Goal: Task Accomplishment & Management: Manage account settings

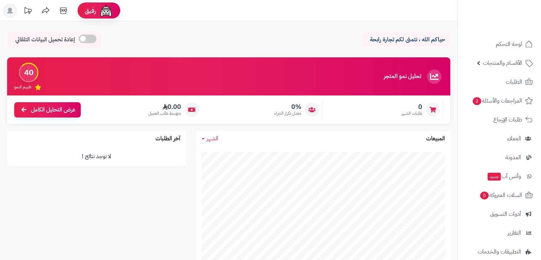
scroll to position [66, 0]
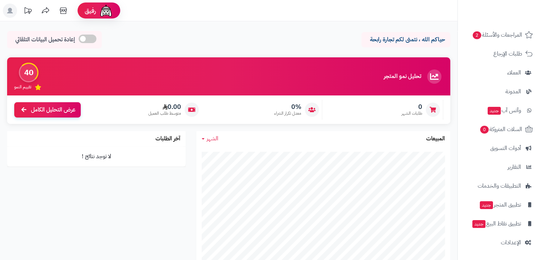
click at [516, 237] on link "الإعدادات" at bounding box center [499, 242] width 75 height 17
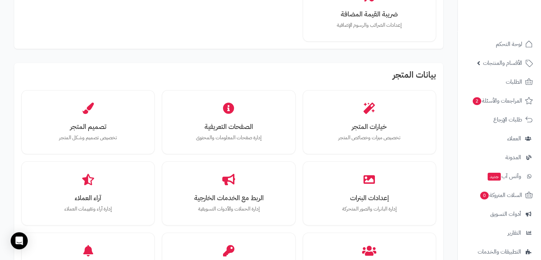
scroll to position [171, 0]
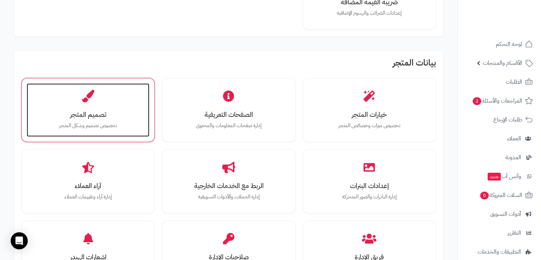
click at [138, 112] on h3 "تصميم المتجر" at bounding box center [88, 114] width 109 height 7
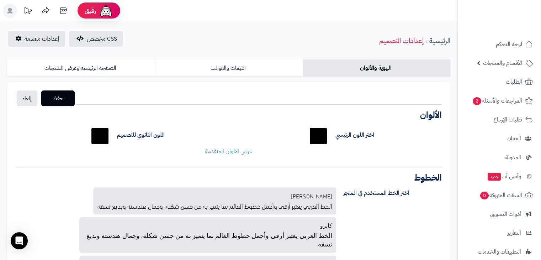
click at [216, 160] on div "اختر اللون الرئيسي ******* اللون الثانوي للتصميم ******* لون خلفية الجزء [PERSO…" at bounding box center [228, 140] width 437 height 42
click at [217, 154] on link "عرض الالوان المتقدمة" at bounding box center [228, 151] width 47 height 9
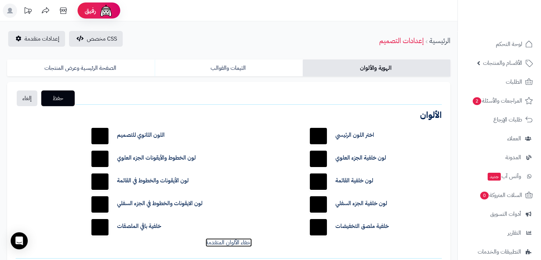
scroll to position [27, 0]
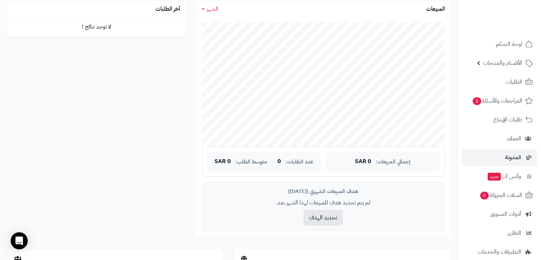
scroll to position [66, 0]
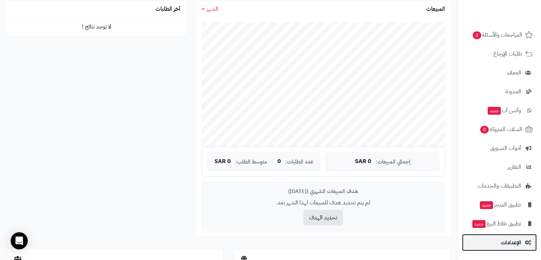
click at [515, 248] on link "الإعدادات" at bounding box center [499, 242] width 75 height 17
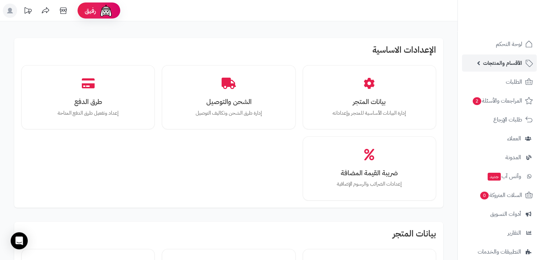
click at [511, 62] on span "الأقسام والمنتجات" at bounding box center [502, 63] width 39 height 10
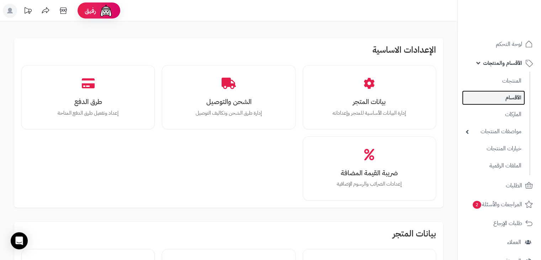
click at [505, 99] on link "الأقسام" at bounding box center [493, 97] width 63 height 15
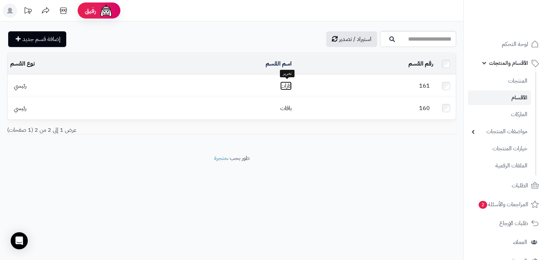
click at [290, 82] on link "فازات" at bounding box center [285, 86] width 11 height 9
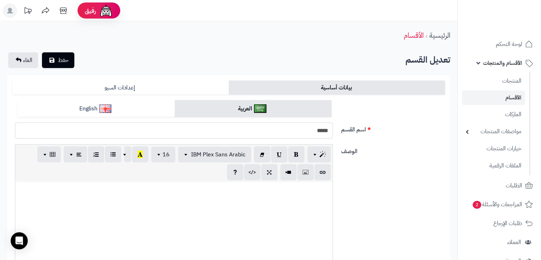
click at [311, 130] on input "*****" at bounding box center [174, 130] width 318 height 16
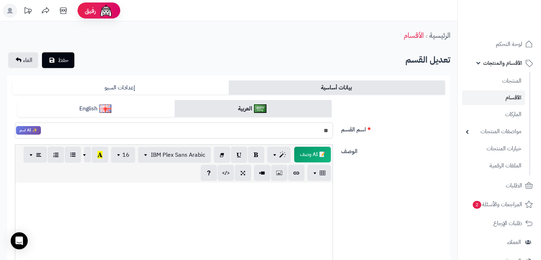
type input "*"
type input "**********"
click at [63, 60] on span "حفظ" at bounding box center [63, 60] width 11 height 9
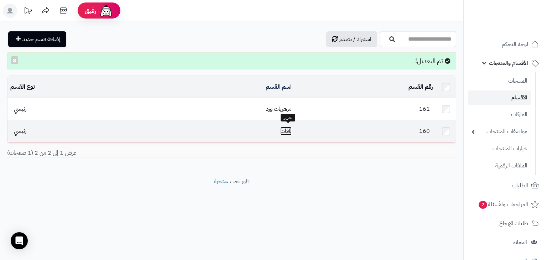
click at [289, 127] on link "باقات" at bounding box center [285, 131] width 11 height 9
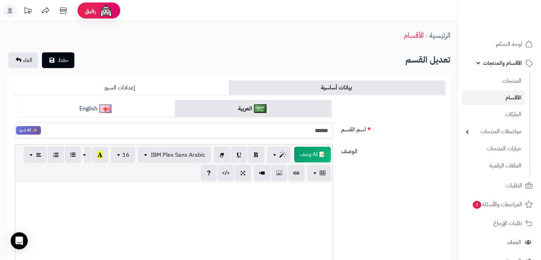
click at [296, 130] on input "*****" at bounding box center [174, 130] width 318 height 16
type input "*********"
click at [61, 62] on span "حفظ" at bounding box center [63, 60] width 11 height 9
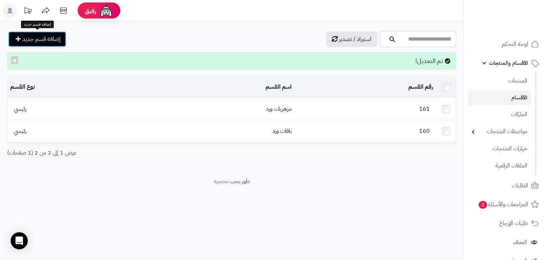
click at [45, 39] on span "إضافة قسم جديد" at bounding box center [41, 39] width 38 height 9
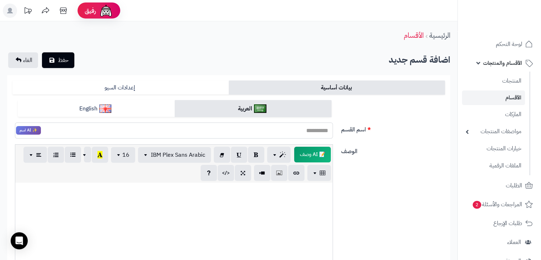
click at [310, 131] on input "اسم القسم" at bounding box center [174, 130] width 318 height 16
type input "******"
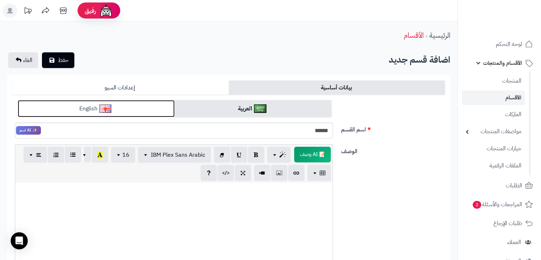
click at [141, 102] on link "English" at bounding box center [96, 108] width 157 height 17
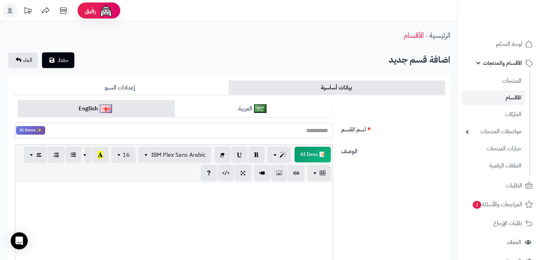
click at [164, 132] on input "اسم القسم" at bounding box center [174, 130] width 318 height 16
type input "*"
type input "*********"
click at [54, 59] on icon "submit" at bounding box center [51, 60] width 5 height 6
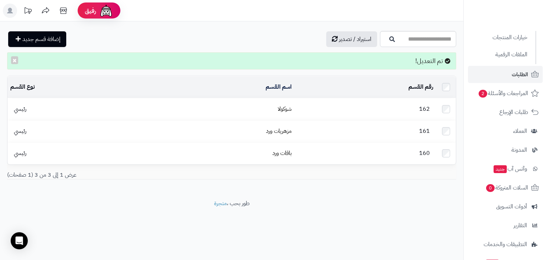
scroll to position [169, 0]
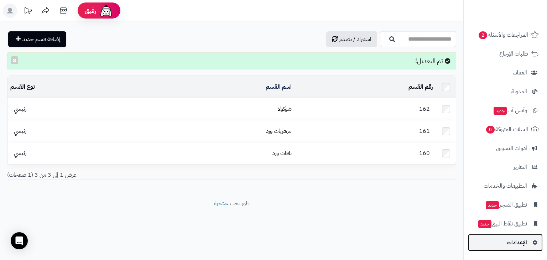
click at [511, 240] on span "الإعدادات" at bounding box center [516, 242] width 20 height 10
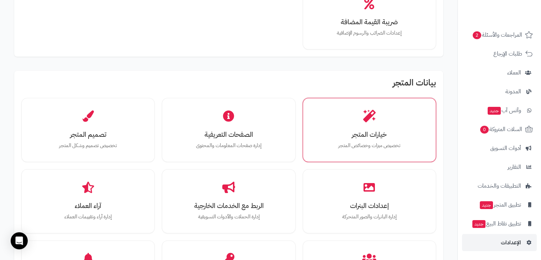
scroll to position [198, 0]
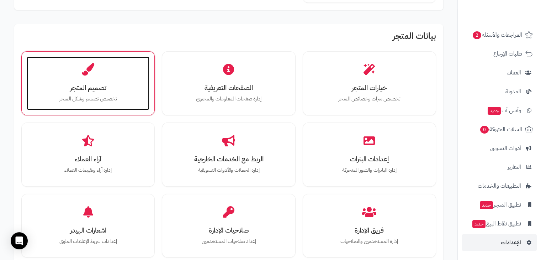
click at [125, 95] on p "تخصيص تصميم وشكل المتجر" at bounding box center [88, 99] width 109 height 8
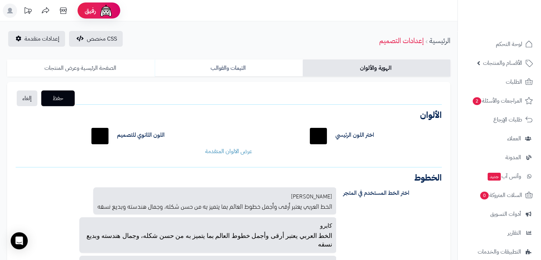
click at [120, 63] on link "الصفحة الرئيسية وعرض المنتجات" at bounding box center [81, 67] width 148 height 17
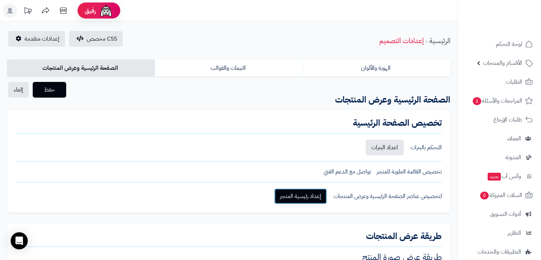
click at [306, 190] on link "إعداد رئيسية المتجر" at bounding box center [300, 196] width 53 height 16
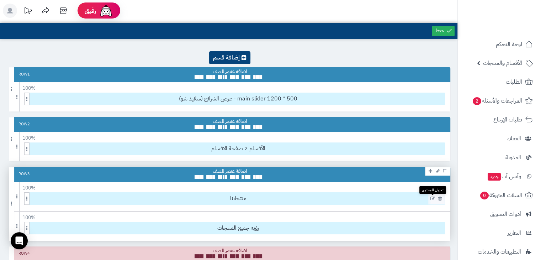
click at [431, 199] on icon at bounding box center [433, 198] width 5 height 5
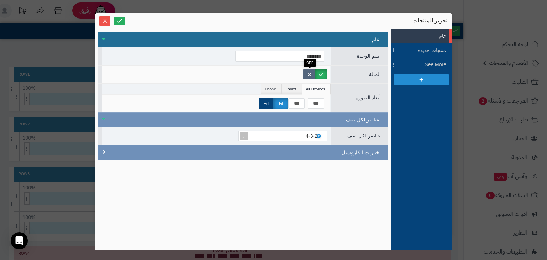
click at [310, 71] on label at bounding box center [309, 74] width 12 height 10
click at [120, 17] on icon at bounding box center [119, 20] width 7 height 7
click at [107, 19] on icon "Close" at bounding box center [105, 20] width 6 height 6
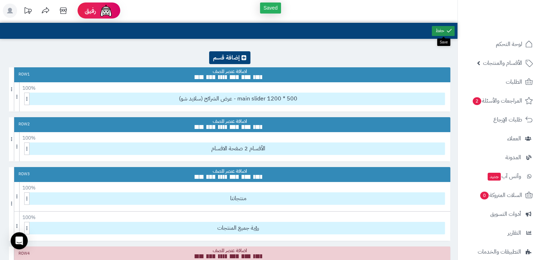
click at [436, 31] on link at bounding box center [443, 31] width 23 height 10
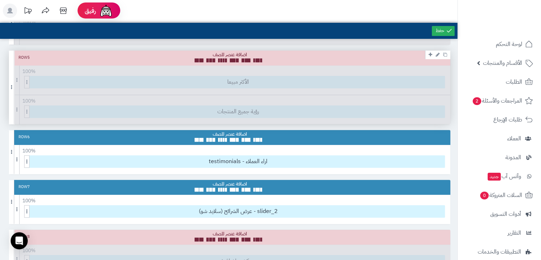
scroll to position [246, 0]
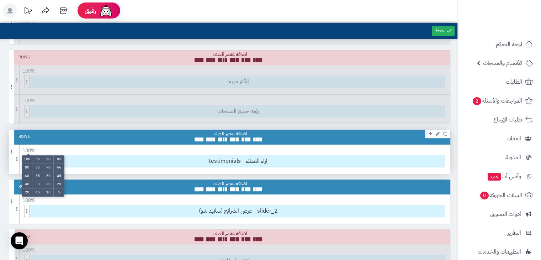
click at [30, 155] on ul "100 95 90 85 80 75 70 66 60 55 50 45 40 33 30 25 20 15 10 5" at bounding box center [43, 175] width 43 height 41
click at [47, 173] on li "50" at bounding box center [48, 176] width 11 height 8
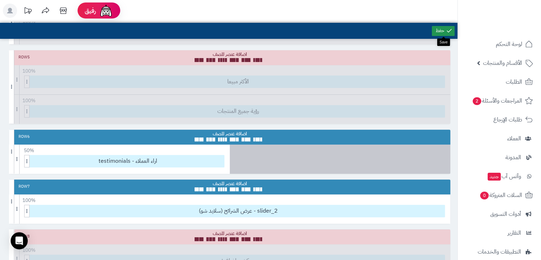
click at [437, 29] on link at bounding box center [443, 31] width 23 height 10
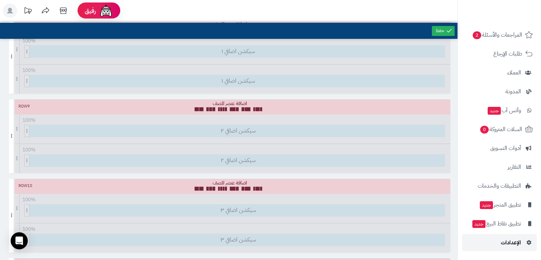
click at [497, 246] on link "الإعدادات" at bounding box center [499, 242] width 75 height 17
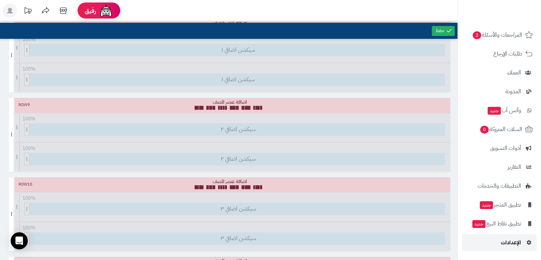
scroll to position [458, 0]
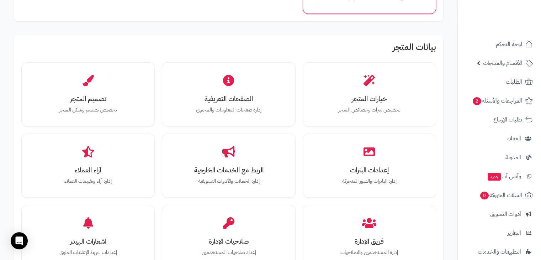
scroll to position [186, 0]
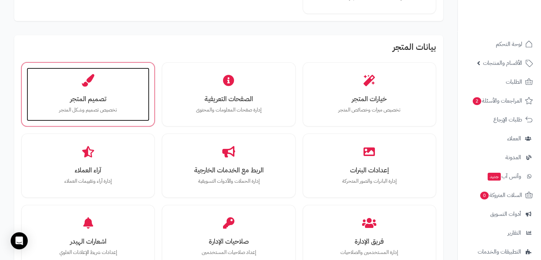
click at [115, 98] on h3 "تصميم المتجر" at bounding box center [88, 98] width 109 height 7
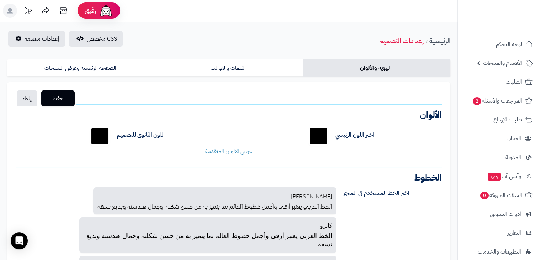
click at [228, 156] on div "اختر اللون الرئيسي ******* اللون الثانوي للتصميم ******* لون خلفية الجزء [PERSO…" at bounding box center [228, 140] width 437 height 42
click at [222, 151] on link "عرض الالوان المتقدمة" at bounding box center [228, 151] width 47 height 9
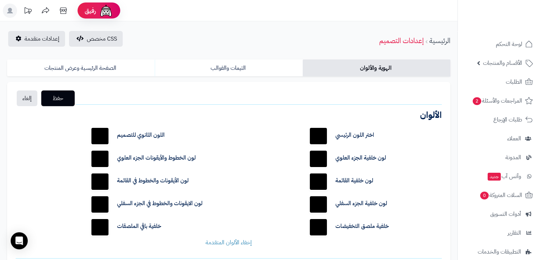
click at [101, 139] on input "*******" at bounding box center [100, 136] width 23 height 23
type input "*******"
click at [68, 186] on div "اختر اللون الرئيسي ******* اللون الثانوي للتصميم ******* لون خلفية الجزء العلوي…" at bounding box center [228, 185] width 437 height 133
click at [67, 96] on span "حفظ" at bounding box center [58, 98] width 22 height 9
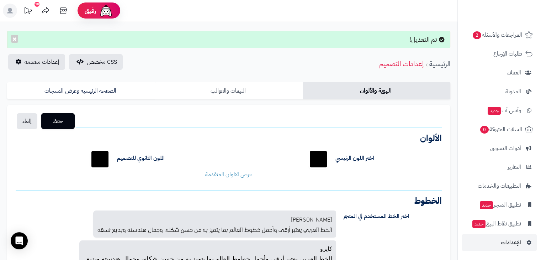
click at [223, 85] on link "الثيمات والقوالب" at bounding box center [229, 90] width 148 height 17
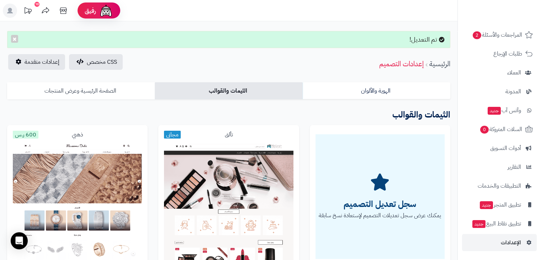
click at [91, 85] on link "الصفحة الرئيسية وعرض المنتجات" at bounding box center [81, 90] width 148 height 17
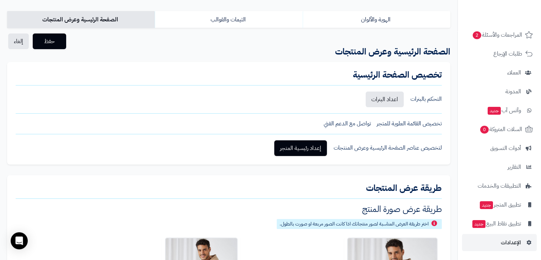
scroll to position [72, 0]
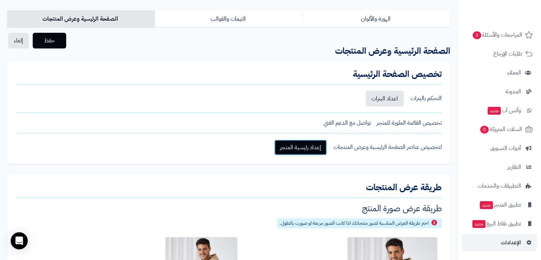
click at [302, 150] on link "إعداد رئيسية المتجر" at bounding box center [300, 148] width 53 height 16
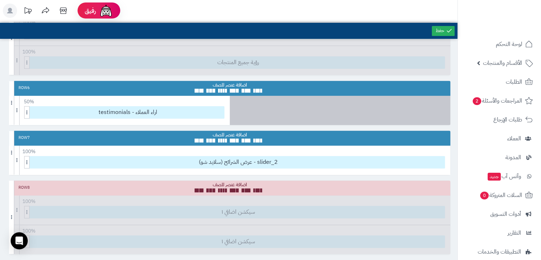
scroll to position [297, 0]
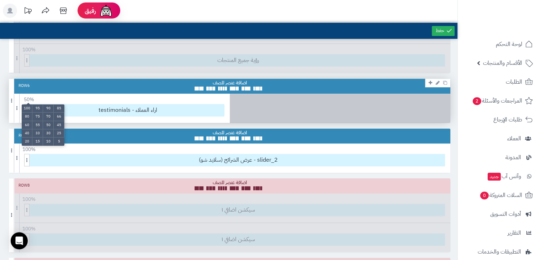
click at [29, 104] on ul "100 95 90 85 80 75 70 66 60 55 50 45 40 33 30 25 20 15 10 5" at bounding box center [43, 124] width 43 height 41
click at [27, 105] on li "100" at bounding box center [27, 108] width 11 height 8
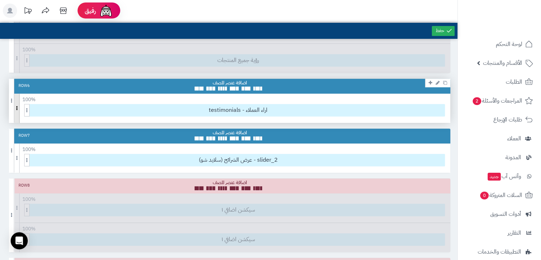
click at [16, 101] on span at bounding box center [16, 108] width 5 height 29
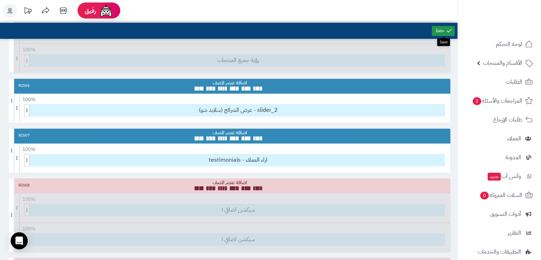
click at [448, 28] on icon at bounding box center [449, 30] width 6 height 6
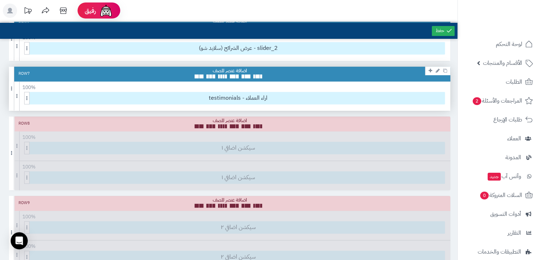
scroll to position [361, 0]
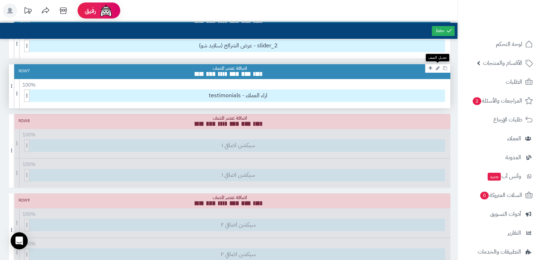
click at [437, 67] on icon at bounding box center [438, 68] width 4 height 5
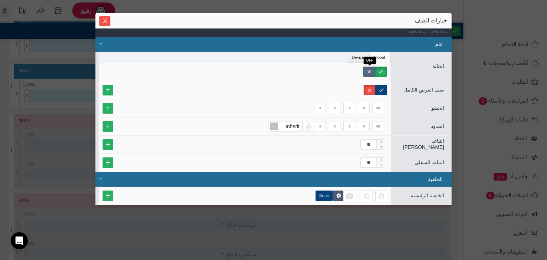
click at [368, 73] on label at bounding box center [369, 72] width 12 height 10
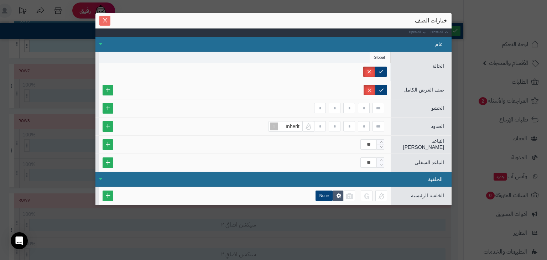
click at [107, 23] on button "Close" at bounding box center [104, 21] width 11 height 10
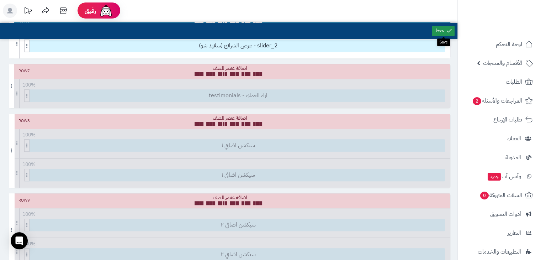
click at [442, 31] on link at bounding box center [443, 31] width 23 height 10
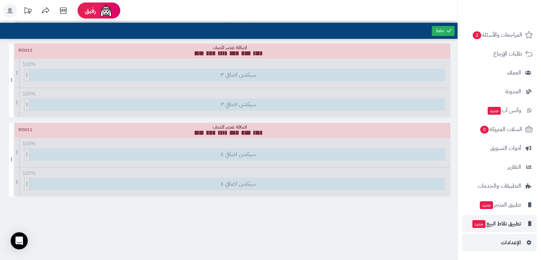
scroll to position [614, 0]
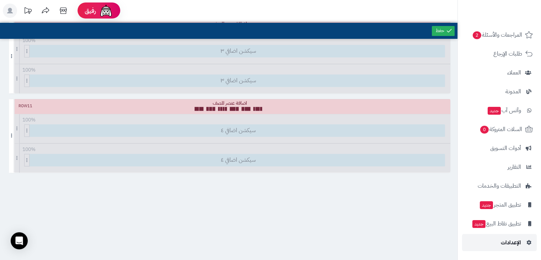
click at [505, 243] on span "الإعدادات" at bounding box center [511, 242] width 20 height 10
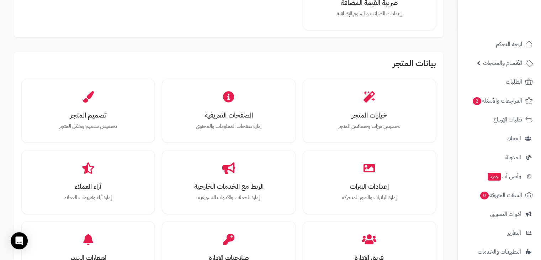
scroll to position [172, 0]
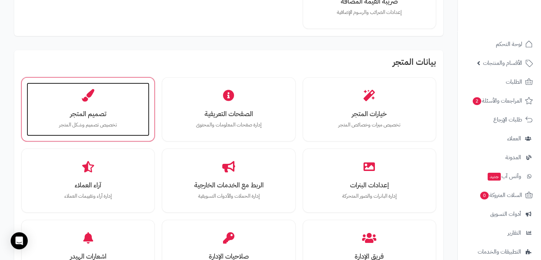
click at [128, 111] on h3 "تصميم المتجر" at bounding box center [88, 113] width 109 height 7
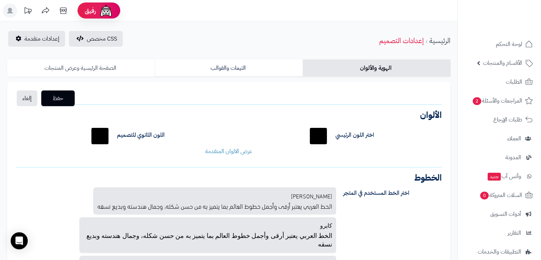
click at [121, 69] on link "الصفحة الرئيسية وعرض المنتجات" at bounding box center [81, 67] width 148 height 17
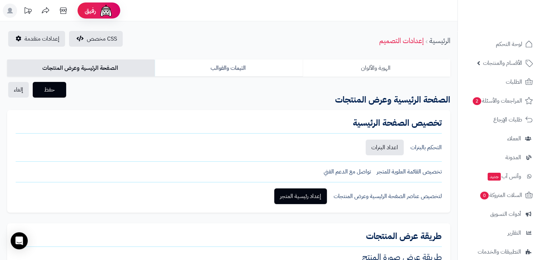
click at [375, 68] on link "الهوية والألوان" at bounding box center [377, 67] width 148 height 17
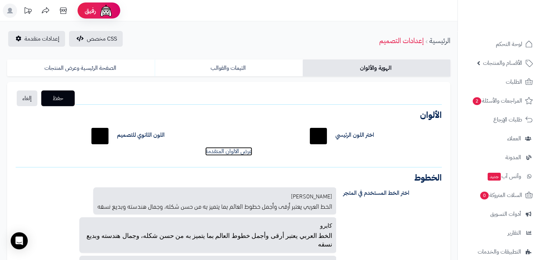
click at [230, 156] on link "عرض الالوان المتقدمة" at bounding box center [228, 151] width 47 height 9
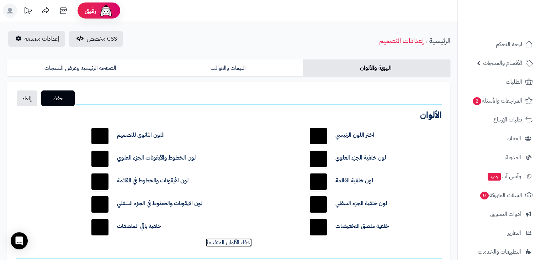
click at [228, 245] on link "إخفاء الألوان المتقدمة" at bounding box center [229, 242] width 46 height 9
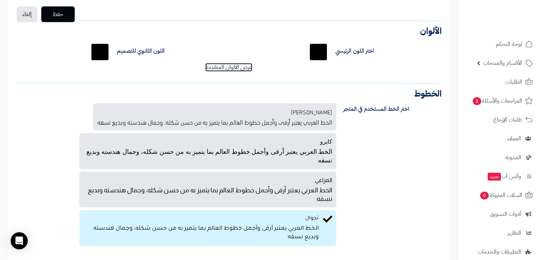
scroll to position [85, 0]
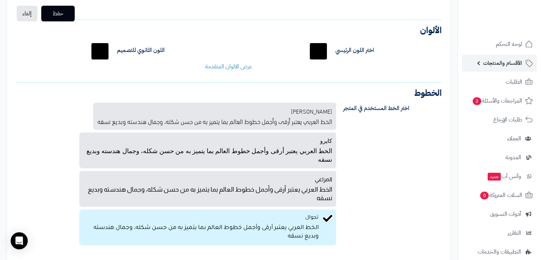
click at [495, 64] on span "الأقسام والمنتجات" at bounding box center [502, 63] width 39 height 10
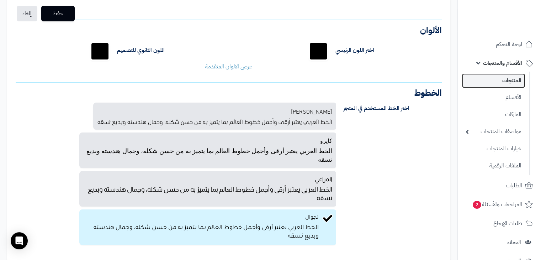
click at [505, 83] on link "المنتجات" at bounding box center [493, 80] width 63 height 15
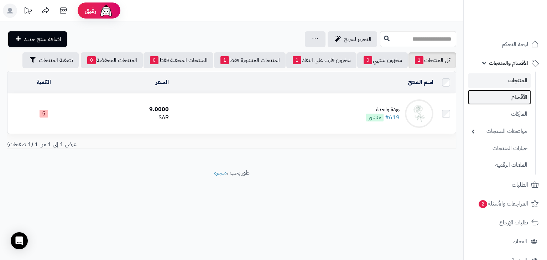
click at [500, 101] on link "الأقسام" at bounding box center [499, 97] width 63 height 15
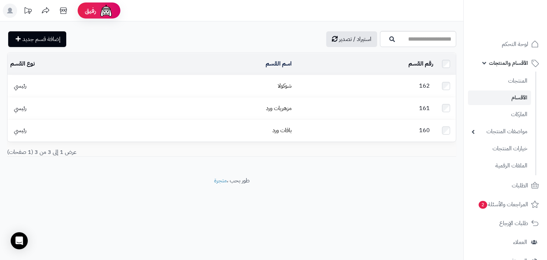
click at [274, 82] on td "شوكولا" at bounding box center [221, 86] width 147 height 22
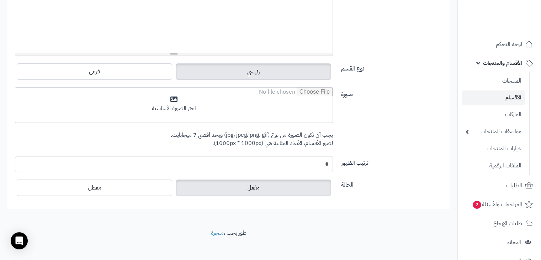
scroll to position [241, 0]
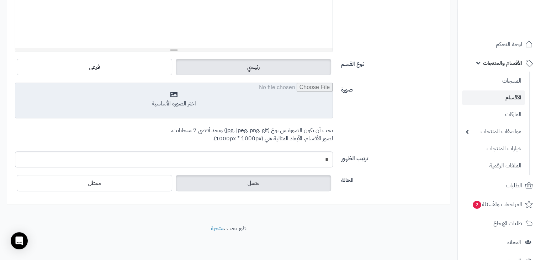
click at [228, 93] on input "file" at bounding box center [173, 101] width 317 height 36
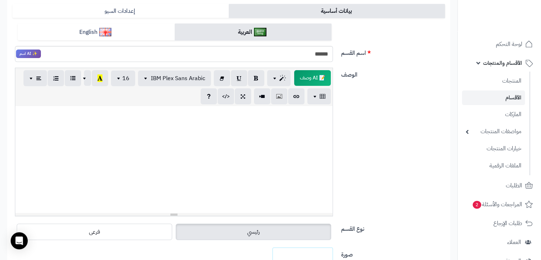
scroll to position [0, 0]
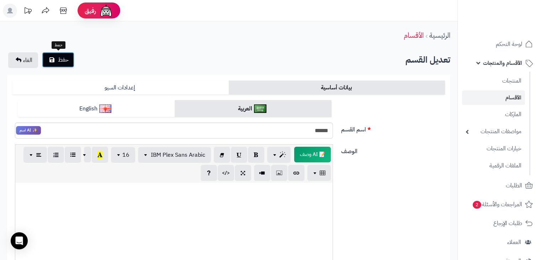
click at [47, 58] on button "حفظ" at bounding box center [58, 60] width 32 height 16
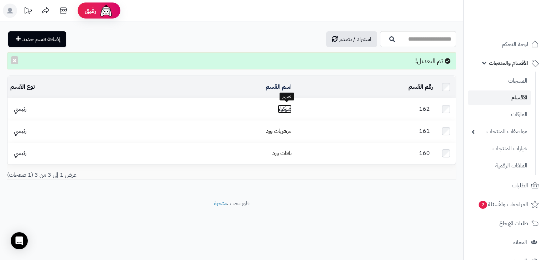
click at [288, 111] on link "شوكولا" at bounding box center [285, 109] width 14 height 9
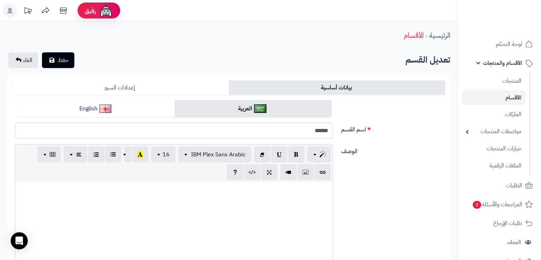
click at [172, 84] on link "إعدادات السيو" at bounding box center [120, 87] width 216 height 14
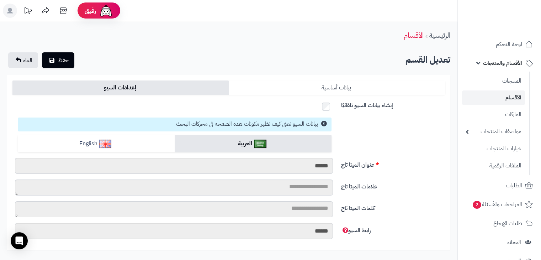
click at [294, 83] on link "بيانات أساسية" at bounding box center [337, 87] width 216 height 14
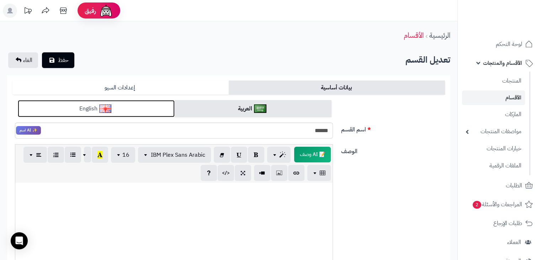
click at [145, 109] on link "English" at bounding box center [96, 108] width 157 height 17
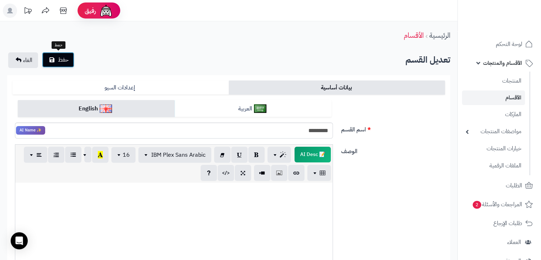
click at [58, 62] on span "حفظ" at bounding box center [63, 60] width 11 height 9
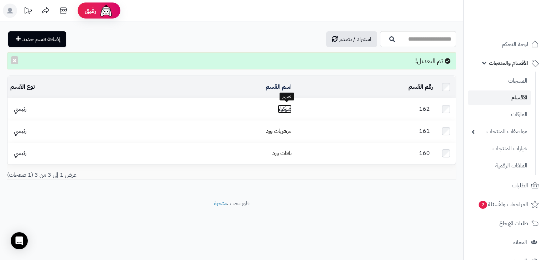
click at [280, 110] on link "شوكولا" at bounding box center [285, 109] width 14 height 9
click at [285, 109] on link "شوكولا" at bounding box center [285, 109] width 14 height 9
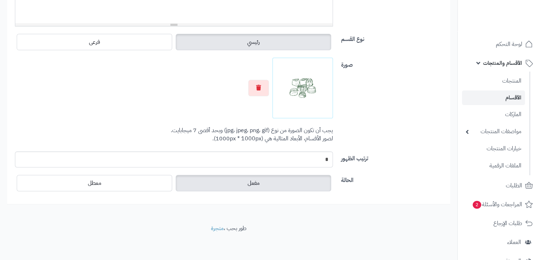
scroll to position [266, 0]
click at [303, 75] on img at bounding box center [303, 88] width 54 height 54
click at [260, 85] on icon "button" at bounding box center [258, 87] width 5 height 6
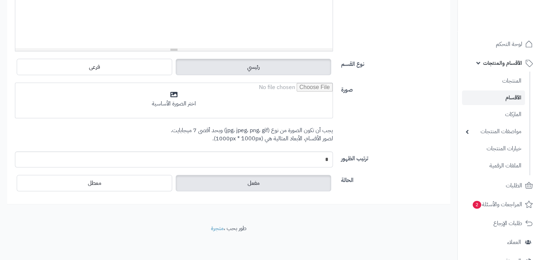
scroll to position [241, 0]
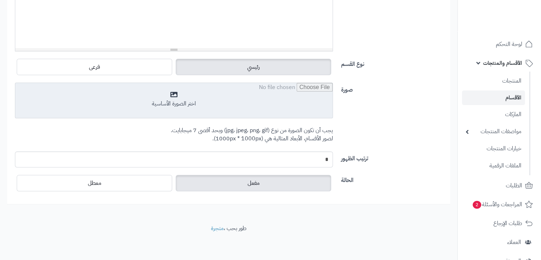
click at [303, 89] on input "file" at bounding box center [173, 101] width 317 height 36
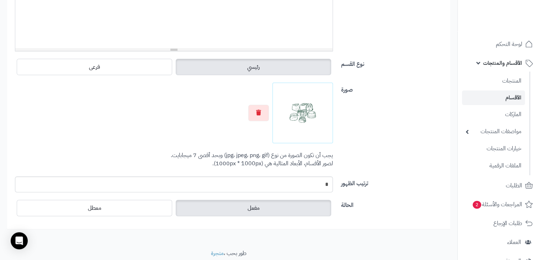
scroll to position [0, 0]
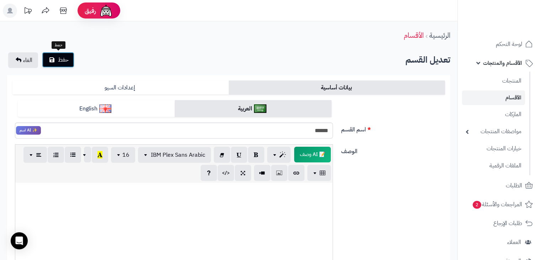
click at [65, 62] on span "حفظ" at bounding box center [63, 60] width 11 height 9
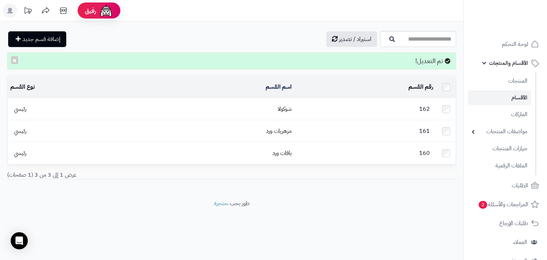
click at [496, 98] on link "الأقسام" at bounding box center [499, 97] width 63 height 15
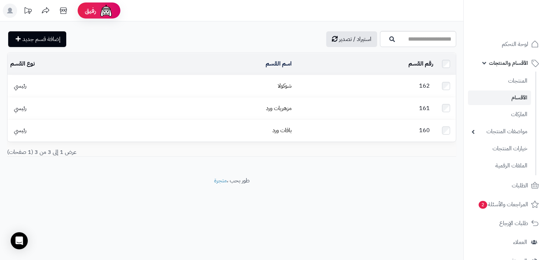
click at [484, 60] on link "الأقسام والمنتجات" at bounding box center [505, 62] width 75 height 17
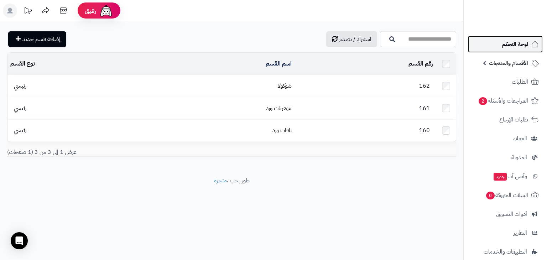
click at [509, 44] on span "لوحة التحكم" at bounding box center [515, 44] width 26 height 10
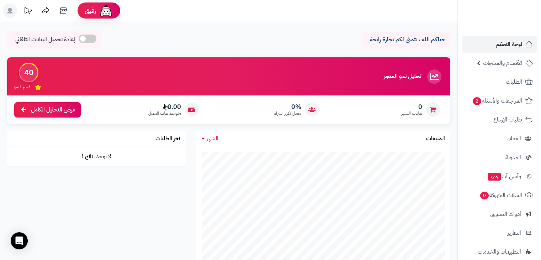
scroll to position [66, 0]
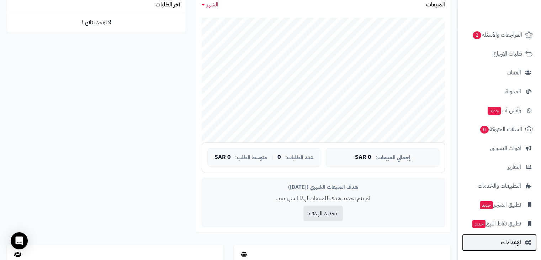
click at [507, 247] on link "الإعدادات" at bounding box center [499, 242] width 75 height 17
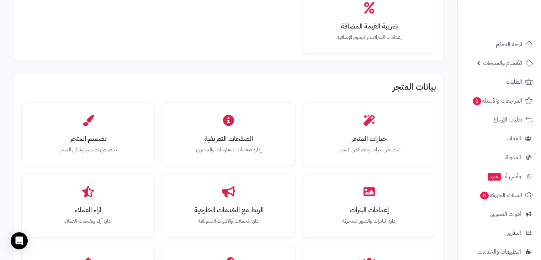
scroll to position [143, 0]
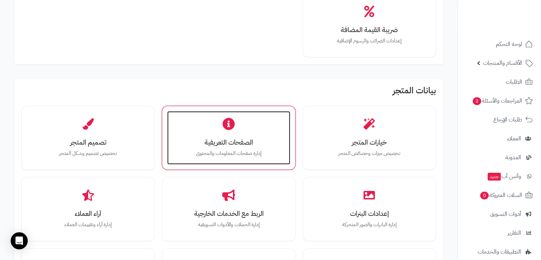
click at [242, 127] on div "الصفحات التعريفية إدارة صفحات المعلومات والمحتوى" at bounding box center [228, 137] width 123 height 53
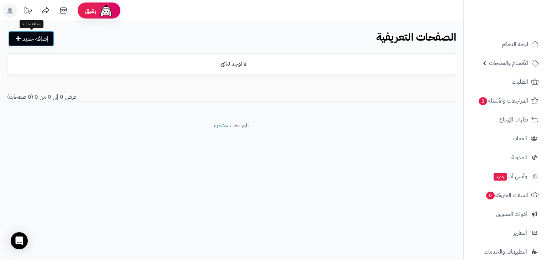
click at [40, 38] on link "إضافة جديد" at bounding box center [31, 39] width 46 height 16
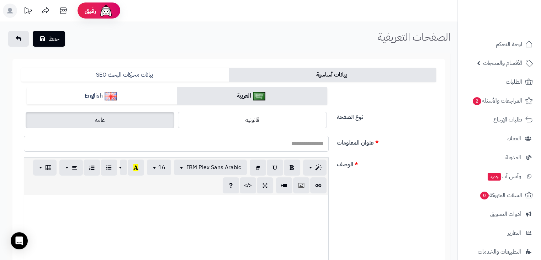
click at [304, 139] on input "عنوان المعلومات" at bounding box center [176, 144] width 305 height 16
type input "*"
type input "******"
click at [409, 111] on label "نوع الصفحة" at bounding box center [386, 115] width 105 height 11
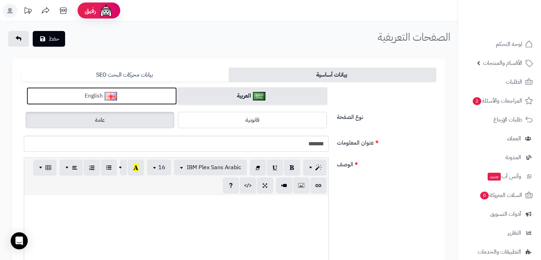
click at [157, 92] on link "English" at bounding box center [102, 95] width 150 height 17
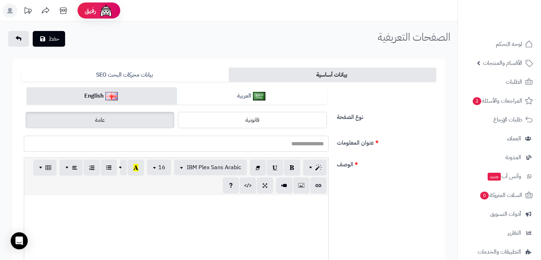
click at [256, 142] on input "عنوان المعلومات" at bounding box center [176, 144] width 305 height 16
type input "**********"
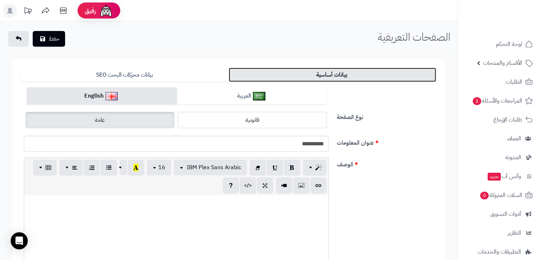
click at [326, 80] on link "بيانات أساسية" at bounding box center [332, 75] width 207 height 14
click at [325, 76] on link "بيانات أساسية" at bounding box center [332, 75] width 207 height 14
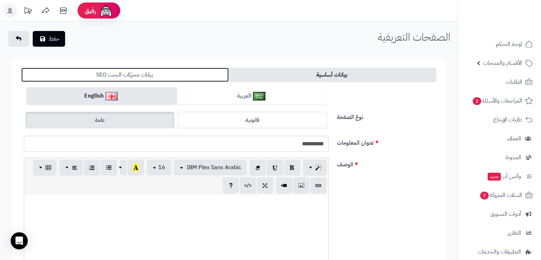
click at [193, 73] on link "بيانات محركات البحث SEO" at bounding box center [124, 75] width 207 height 14
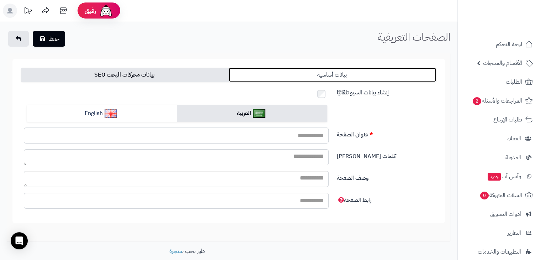
click at [285, 70] on link "بيانات أساسية" at bounding box center [332, 75] width 207 height 14
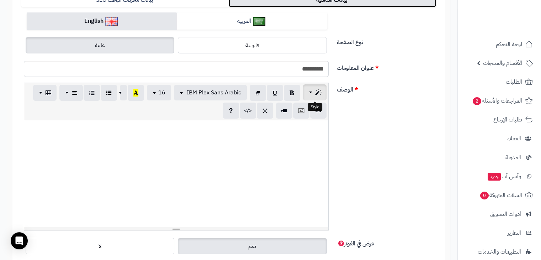
scroll to position [75, 0]
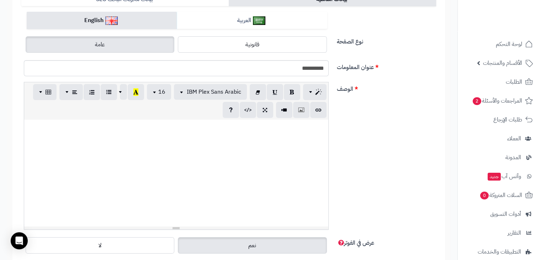
click at [315, 133] on div at bounding box center [176, 173] width 304 height 107
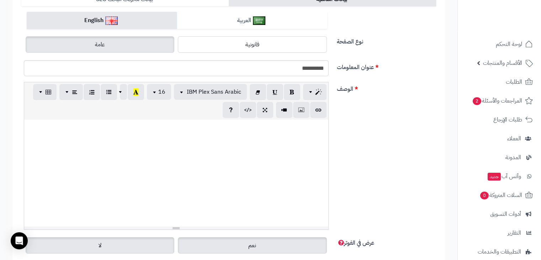
click at [140, 244] on label "لا" at bounding box center [100, 245] width 149 height 16
click at [300, 244] on label "نعم" at bounding box center [252, 245] width 149 height 16
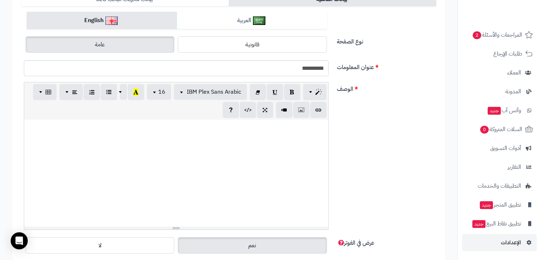
scroll to position [0, 0]
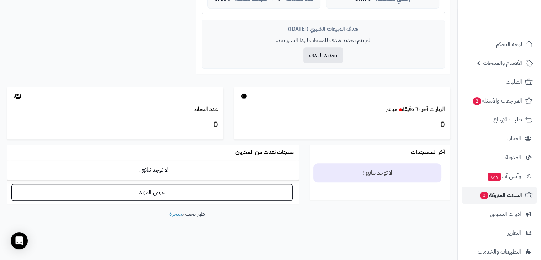
scroll to position [66, 0]
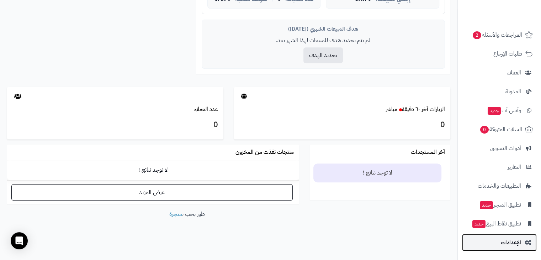
click at [523, 245] on link "الإعدادات" at bounding box center [499, 242] width 75 height 17
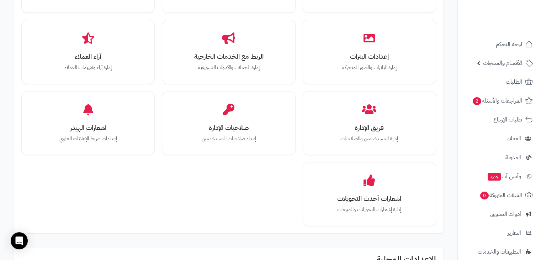
scroll to position [299, 0]
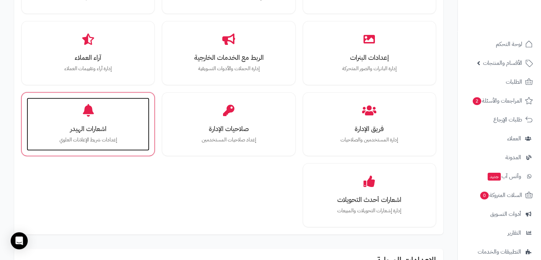
click at [91, 120] on div "اشعارات الهيدر إعدادات شريط الإعلانات العلوي" at bounding box center [88, 124] width 123 height 53
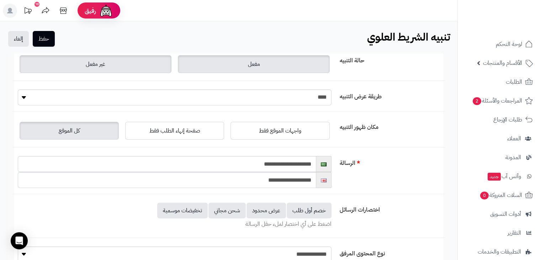
click at [156, 70] on label "غير مفعل" at bounding box center [96, 64] width 152 height 18
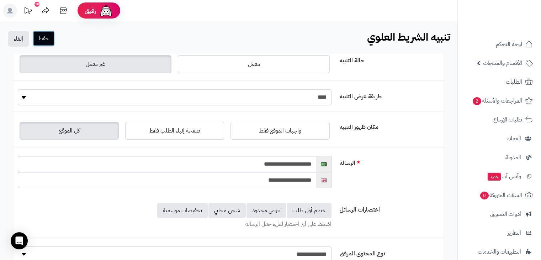
click at [41, 37] on button "حفظ" at bounding box center [44, 39] width 22 height 16
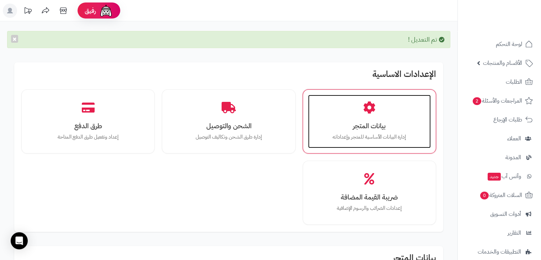
click at [382, 128] on h3 "بيانات المتجر" at bounding box center [369, 125] width 109 height 7
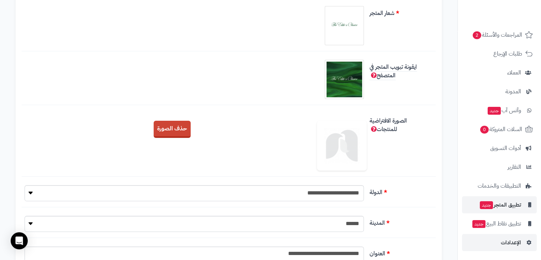
scroll to position [128, 0]
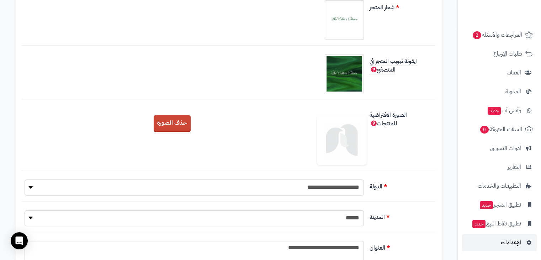
click at [497, 237] on link "الإعدادات" at bounding box center [499, 242] width 75 height 17
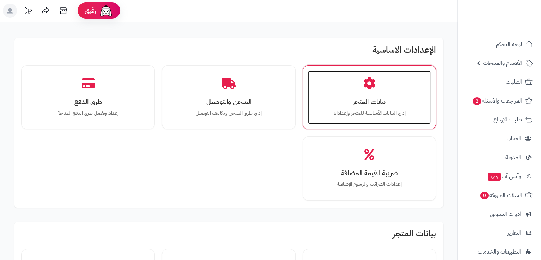
click at [364, 104] on h3 "بيانات المتجر" at bounding box center [369, 101] width 109 height 7
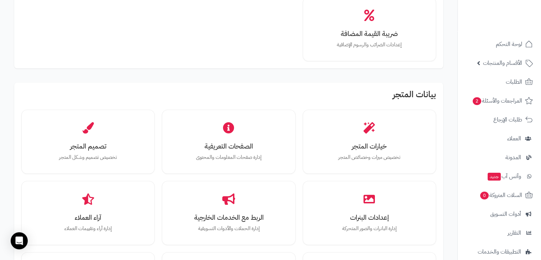
scroll to position [169, 0]
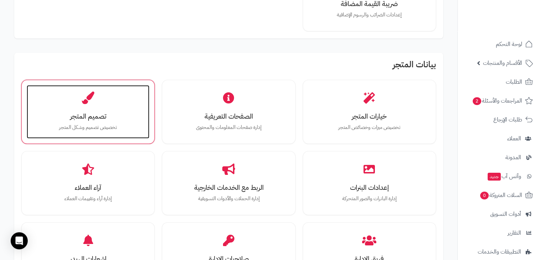
click at [147, 110] on div "تصميم المتجر تخصيص تصميم وشكل المتجر" at bounding box center [88, 111] width 123 height 53
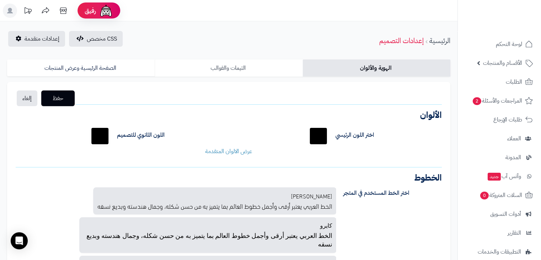
click at [243, 67] on link "الثيمات والقوالب" at bounding box center [229, 67] width 148 height 17
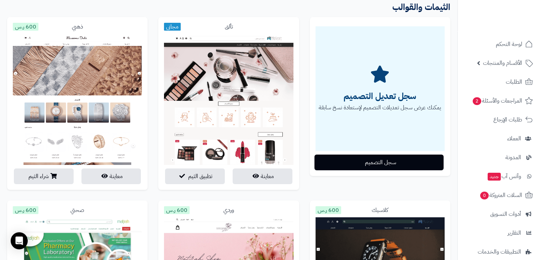
scroll to position [84, 0]
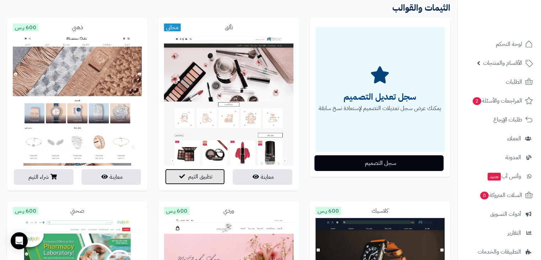
click at [199, 178] on span "تطبيق الثيم" at bounding box center [200, 176] width 24 height 9
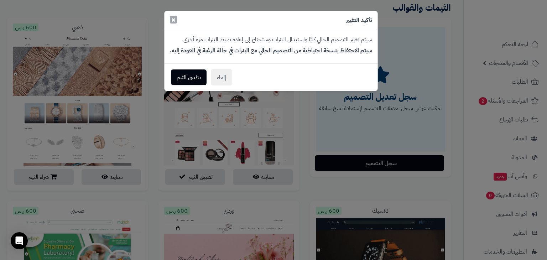
click at [172, 18] on span "×" at bounding box center [173, 19] width 4 height 11
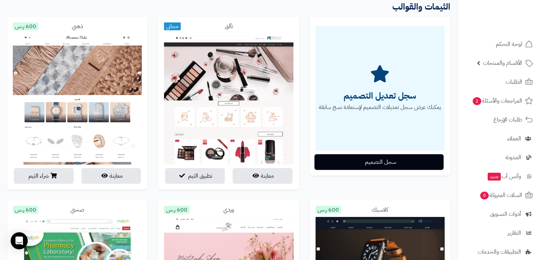
scroll to position [93, 0]
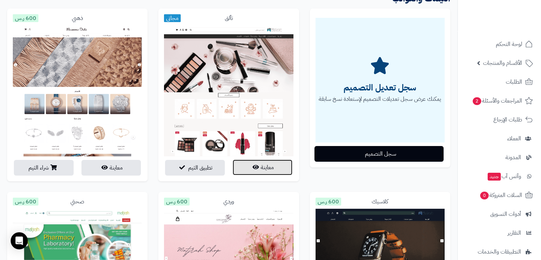
click at [268, 165] on button "معاينة" at bounding box center [263, 167] width 60 height 16
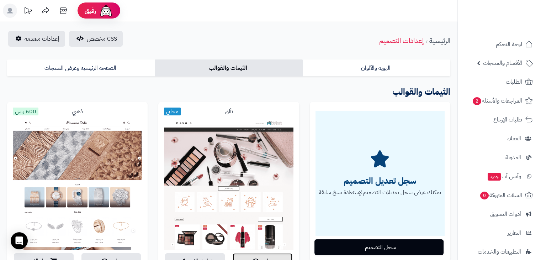
scroll to position [95, 0]
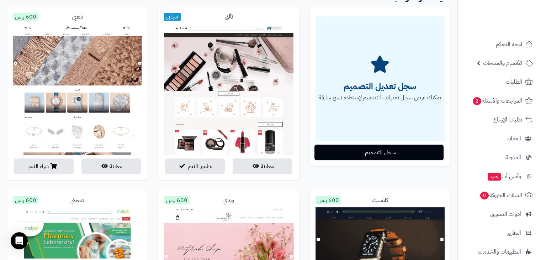
click at [278, 81] on img at bounding box center [228, 234] width 129 height 420
click at [211, 15] on div "تألق مجاني" at bounding box center [228, 17] width 129 height 8
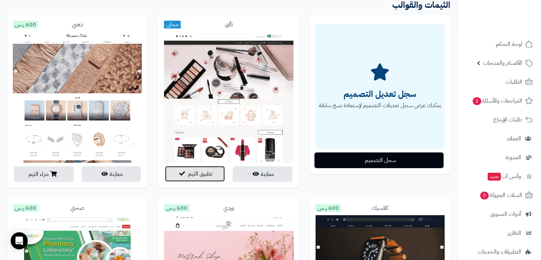
click at [198, 171] on span "تطبيق الثيم" at bounding box center [200, 173] width 24 height 9
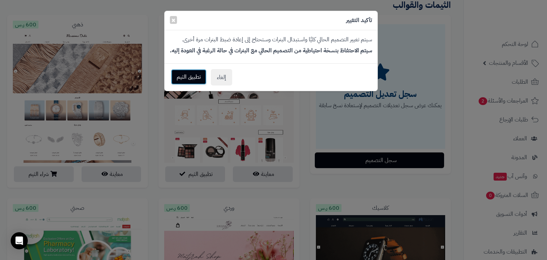
click at [186, 82] on button "تطبيق الثيم" at bounding box center [189, 77] width 36 height 16
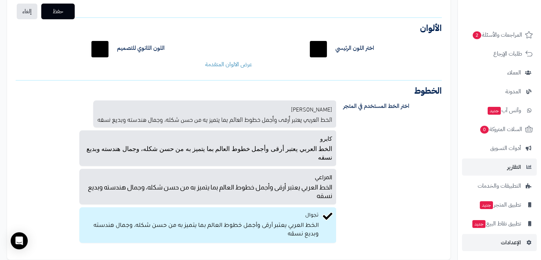
scroll to position [138, 0]
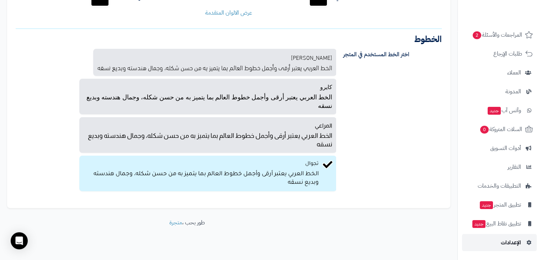
click at [493, 244] on link "الإعدادات" at bounding box center [499, 242] width 75 height 17
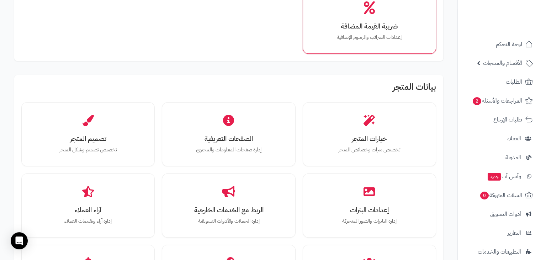
scroll to position [177, 0]
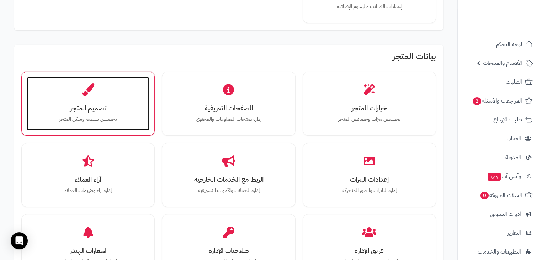
click at [108, 103] on div "تصميم المتجر تخصيص تصميم وشكل المتجر" at bounding box center [88, 103] width 123 height 53
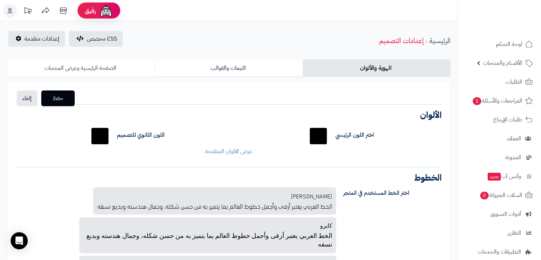
click at [130, 63] on link "الصفحة الرئيسية وعرض المنتجات" at bounding box center [81, 67] width 148 height 17
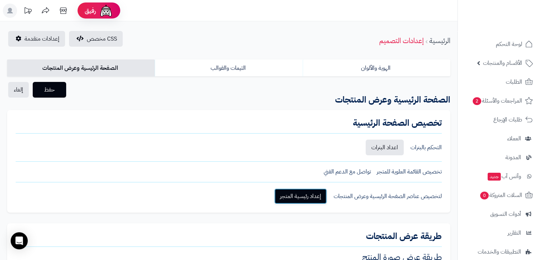
click at [300, 191] on link "إعداد رئيسية المتجر" at bounding box center [300, 196] width 53 height 16
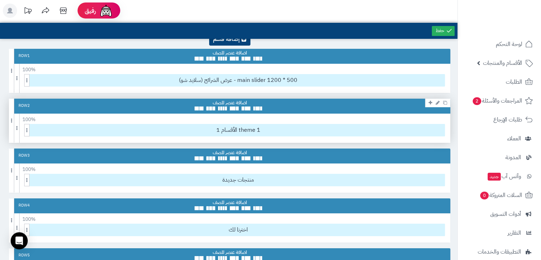
scroll to position [41, 0]
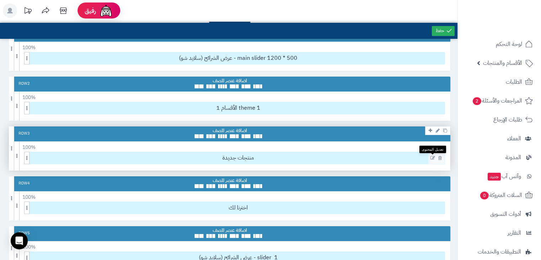
click at [432, 157] on icon at bounding box center [433, 158] width 5 height 5
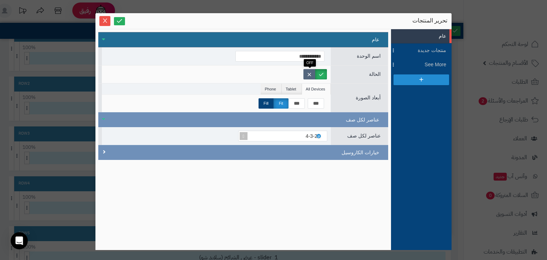
click at [306, 74] on label at bounding box center [309, 74] width 12 height 10
click at [121, 21] on icon at bounding box center [119, 20] width 7 height 7
click at [103, 20] on icon "Close" at bounding box center [105, 20] width 6 height 6
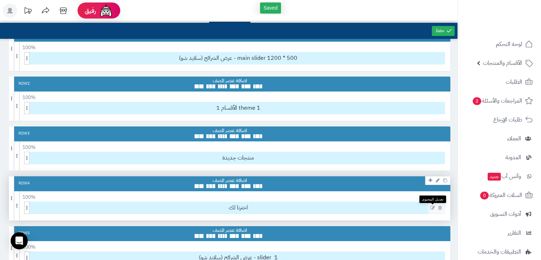
click at [431, 207] on icon at bounding box center [433, 207] width 5 height 5
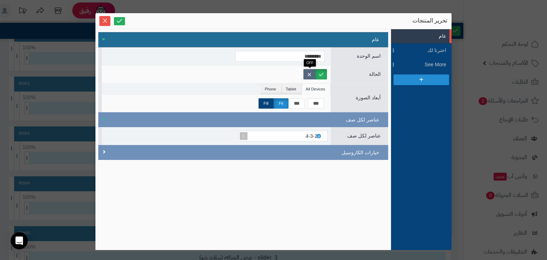
click at [308, 73] on label at bounding box center [309, 74] width 12 height 10
click at [120, 20] on icon at bounding box center [119, 20] width 7 height 7
click at [104, 20] on icon "Close" at bounding box center [105, 20] width 6 height 6
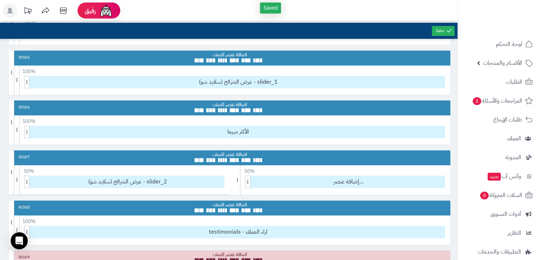
scroll to position [216, 0]
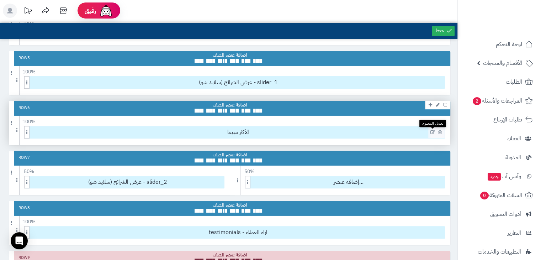
click at [431, 132] on icon at bounding box center [433, 132] width 5 height 5
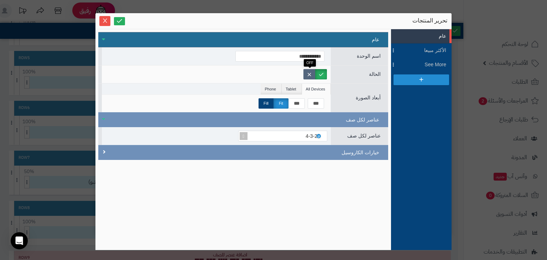
click at [306, 74] on label at bounding box center [309, 74] width 12 height 10
click at [120, 19] on icon at bounding box center [119, 20] width 7 height 7
click at [101, 20] on span "Close" at bounding box center [104, 20] width 11 height 6
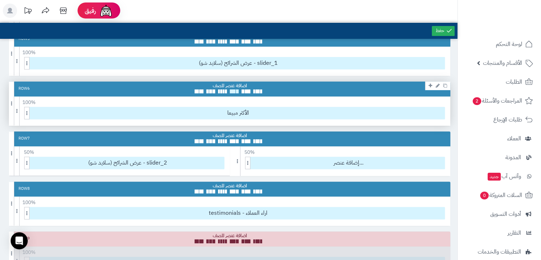
scroll to position [154, 0]
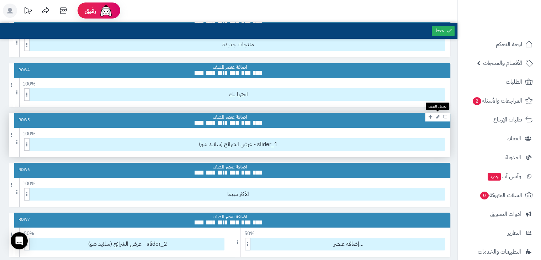
click at [437, 117] on icon at bounding box center [438, 117] width 4 height 5
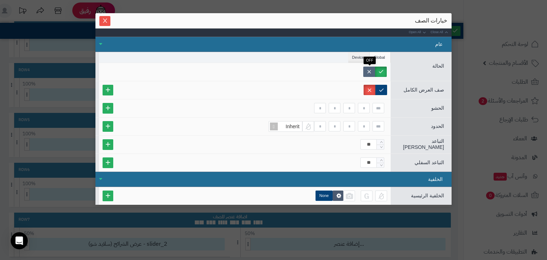
click at [373, 70] on label at bounding box center [369, 72] width 12 height 10
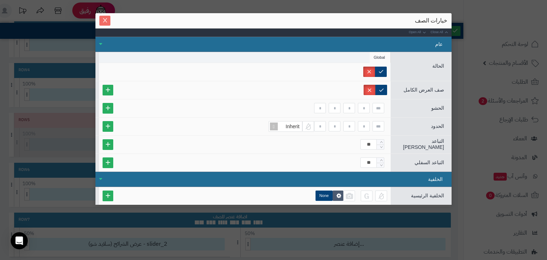
click at [107, 21] on icon "Close" at bounding box center [105, 20] width 6 height 6
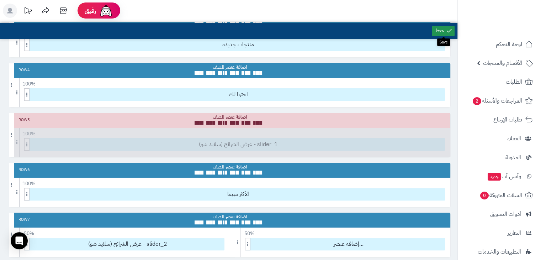
click at [436, 28] on link at bounding box center [443, 31] width 23 height 10
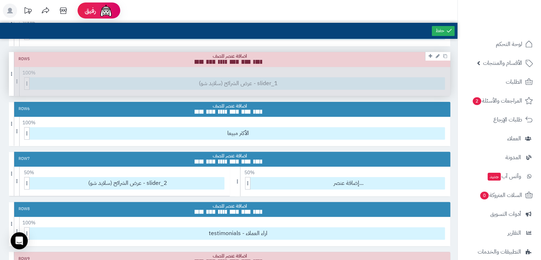
scroll to position [215, 0]
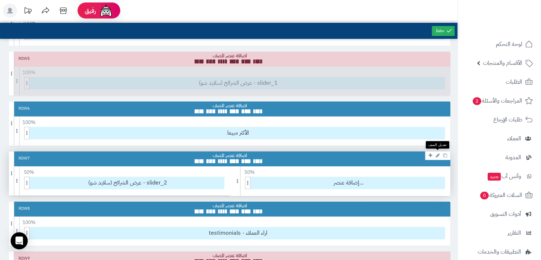
click at [438, 155] on icon at bounding box center [438, 155] width 4 height 5
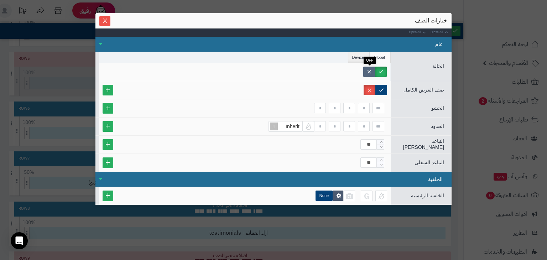
click at [370, 69] on label at bounding box center [369, 72] width 12 height 10
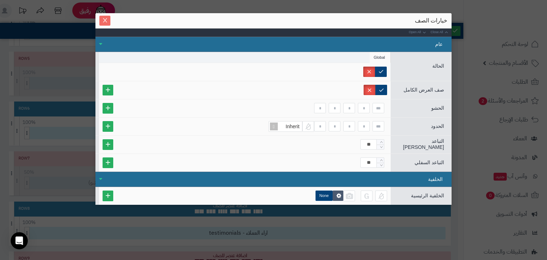
click at [102, 19] on icon "Close" at bounding box center [105, 20] width 6 height 6
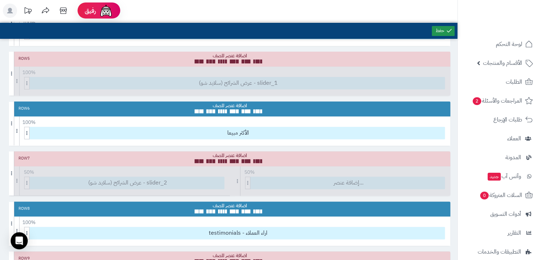
click at [447, 26] on link at bounding box center [443, 31] width 23 height 10
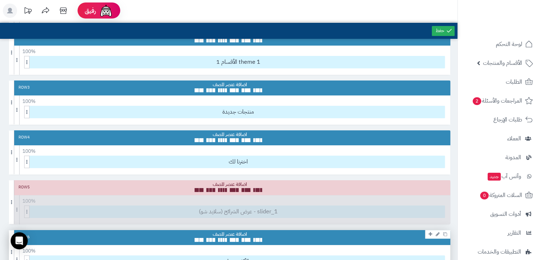
scroll to position [72, 0]
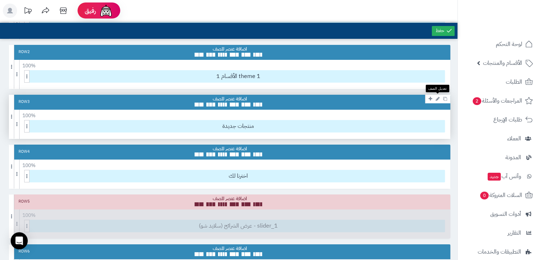
click at [439, 99] on icon at bounding box center [438, 98] width 4 height 5
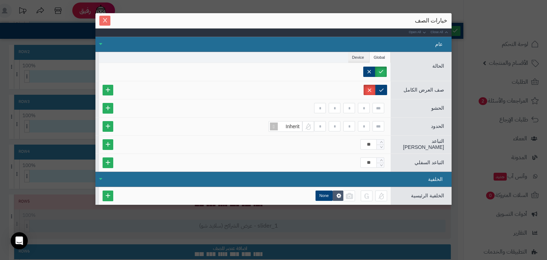
click at [99, 19] on span "Close" at bounding box center [104, 20] width 11 height 6
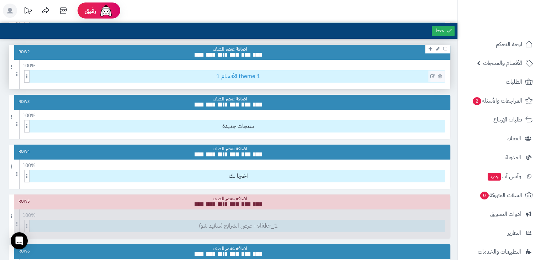
click at [215, 77] on span "1 الأقسام theme 1" at bounding box center [238, 76] width 413 height 12
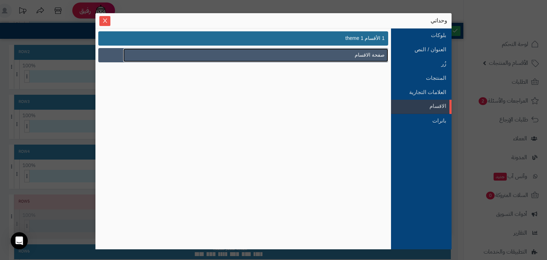
click at [279, 54] on link "صفحة الاقسام" at bounding box center [255, 55] width 265 height 14
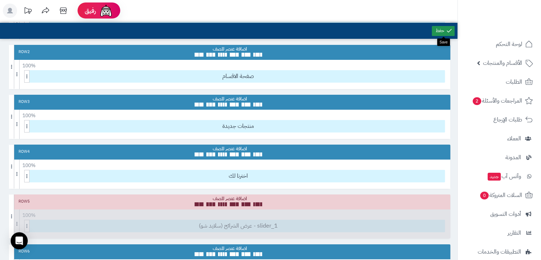
click at [453, 29] on link at bounding box center [443, 31] width 23 height 10
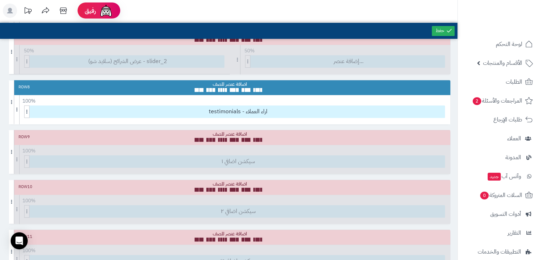
scroll to position [326, 0]
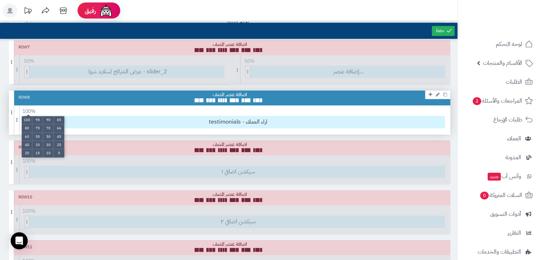
click at [33, 108] on span "100 %" at bounding box center [29, 111] width 14 height 9
click at [46, 134] on li "50" at bounding box center [48, 137] width 11 height 8
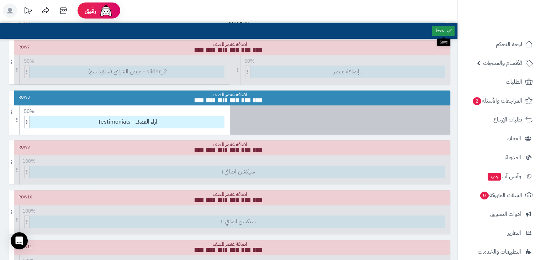
click at [440, 28] on link at bounding box center [443, 31] width 23 height 10
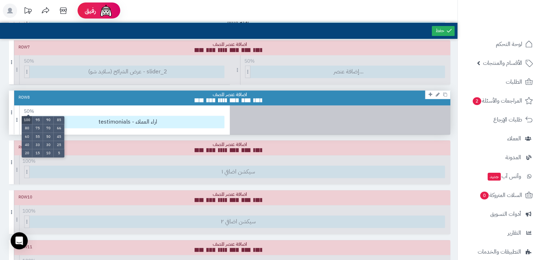
click at [23, 117] on li "100" at bounding box center [27, 120] width 11 height 8
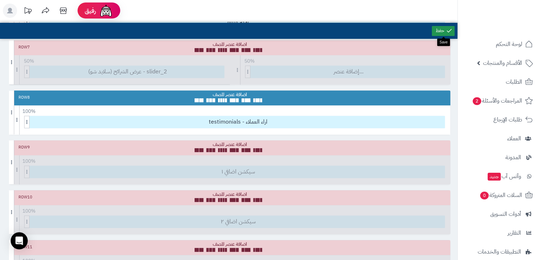
click at [450, 28] on icon at bounding box center [449, 30] width 6 height 6
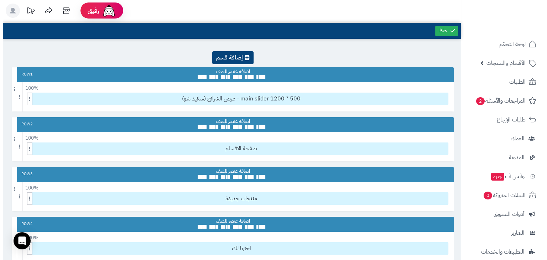
scroll to position [36, 0]
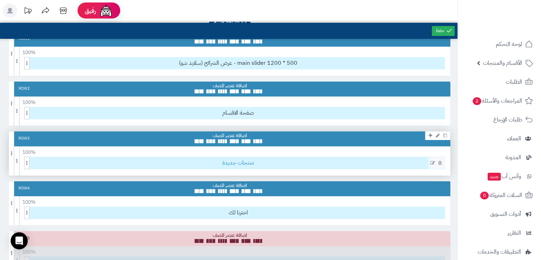
click at [245, 165] on span "منتجات جديدة" at bounding box center [238, 163] width 413 height 12
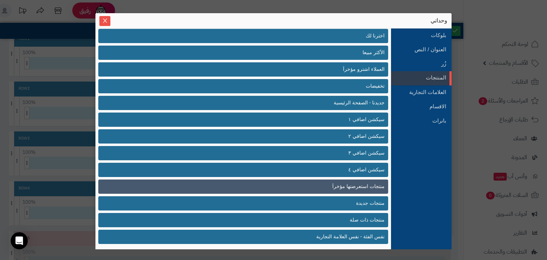
scroll to position [0, 0]
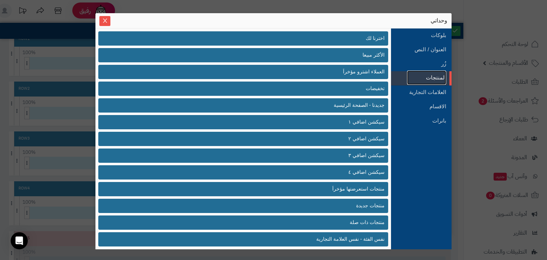
click at [411, 78] on link "المنتجات" at bounding box center [426, 77] width 39 height 14
click at [435, 106] on link "الاقسام" at bounding box center [426, 106] width 39 height 14
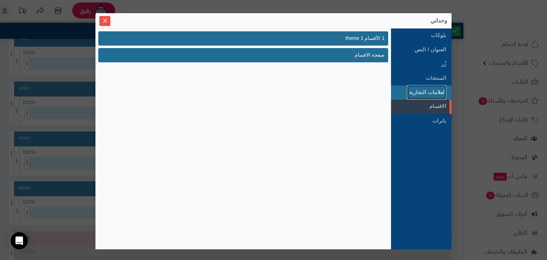
click at [433, 95] on link "العلامات التجارية" at bounding box center [426, 92] width 39 height 14
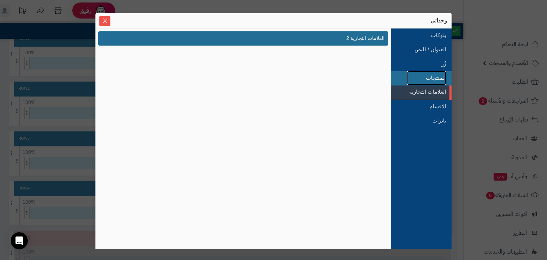
click at [434, 73] on link "المنتجات" at bounding box center [426, 78] width 39 height 14
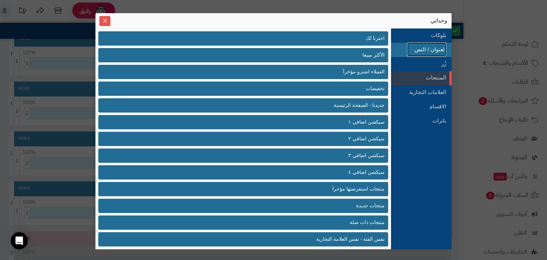
click at [436, 46] on link "العنوان / النص" at bounding box center [426, 49] width 39 height 14
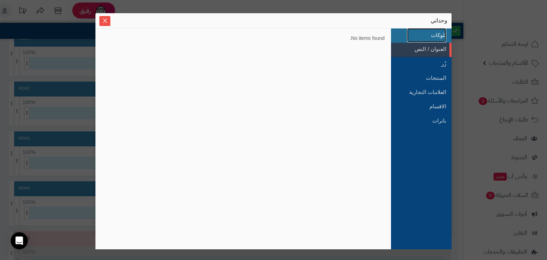
click at [434, 30] on link "بلوكات" at bounding box center [426, 35] width 39 height 14
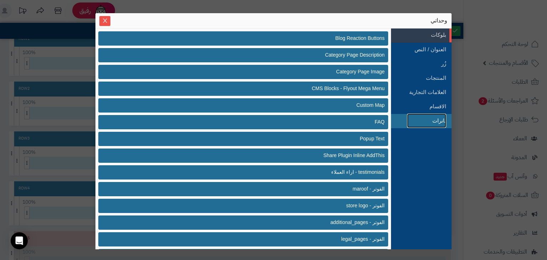
click at [423, 117] on link "بانرات" at bounding box center [426, 121] width 39 height 14
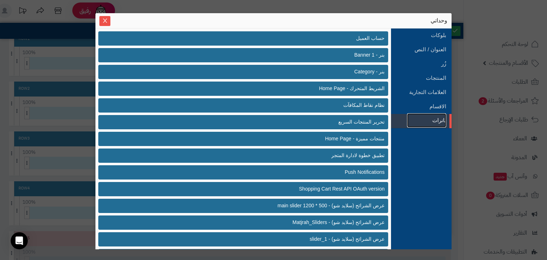
scroll to position [69, 0]
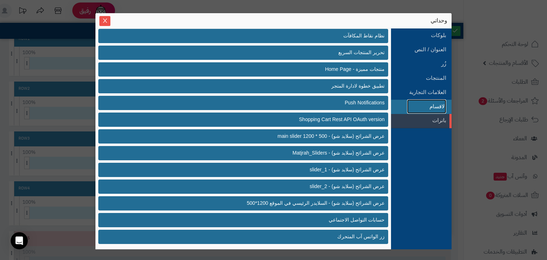
click at [422, 110] on link "الاقسام" at bounding box center [426, 106] width 39 height 14
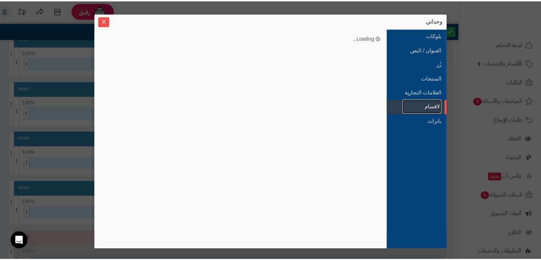
scroll to position [0, 0]
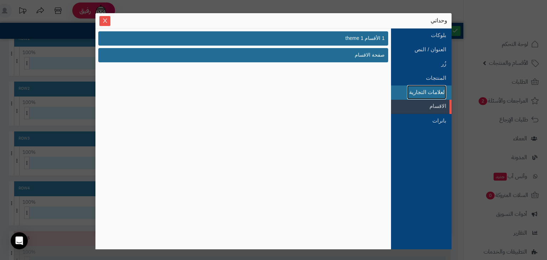
click at [424, 94] on link "العلامات التجارية" at bounding box center [426, 92] width 39 height 14
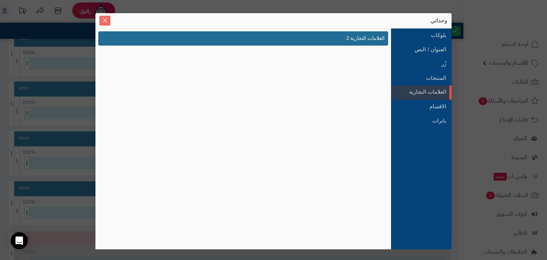
click at [105, 22] on icon "Close" at bounding box center [105, 20] width 4 height 4
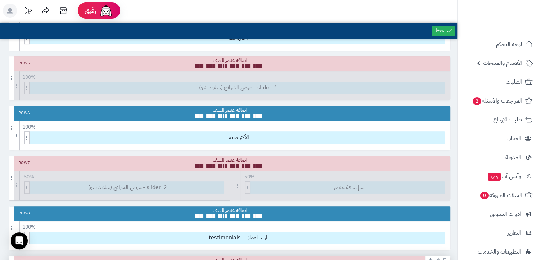
scroll to position [202, 0]
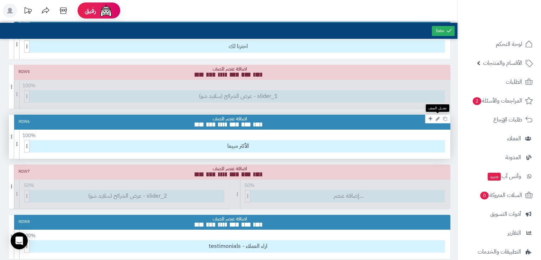
click at [436, 116] on icon at bounding box center [438, 118] width 4 height 5
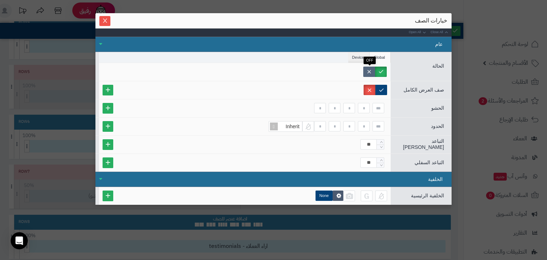
click at [369, 72] on label at bounding box center [369, 72] width 12 height 10
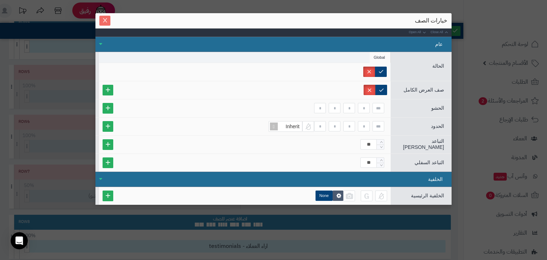
click at [107, 20] on icon "Close" at bounding box center [105, 20] width 6 height 6
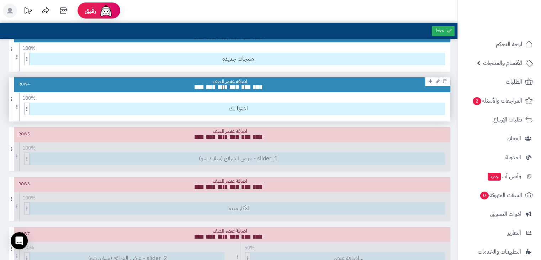
scroll to position [140, 0]
click at [438, 82] on icon at bounding box center [438, 81] width 4 height 5
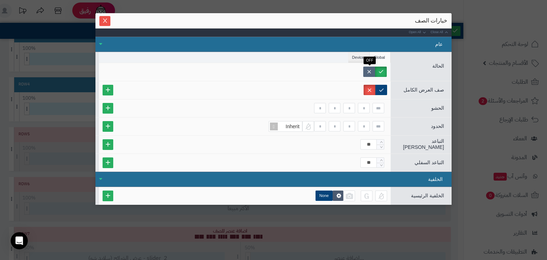
click at [370, 69] on label at bounding box center [369, 72] width 12 height 10
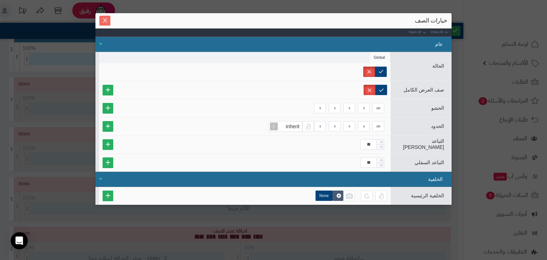
click at [103, 21] on icon "Close" at bounding box center [105, 20] width 6 height 6
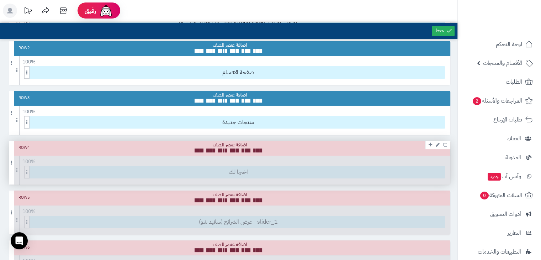
scroll to position [73, 0]
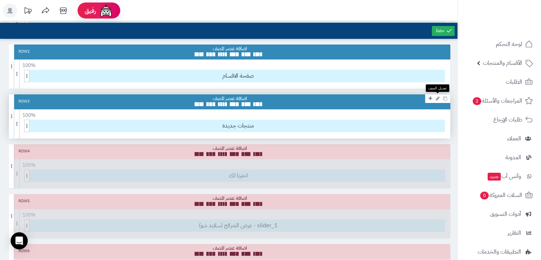
click at [438, 97] on icon at bounding box center [438, 98] width 4 height 5
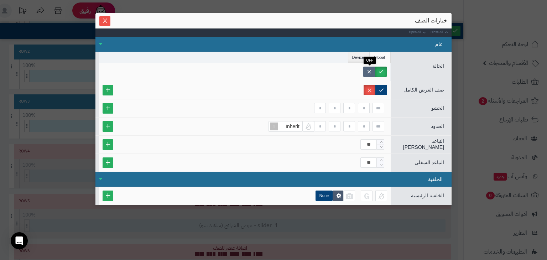
click at [369, 74] on label at bounding box center [369, 72] width 12 height 10
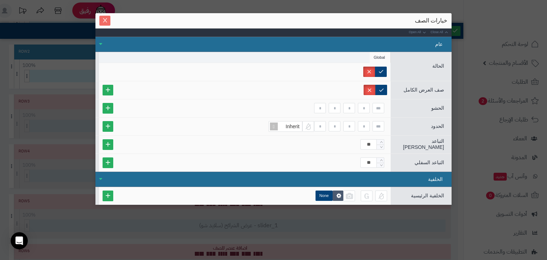
click at [106, 24] on button "Close" at bounding box center [104, 21] width 11 height 10
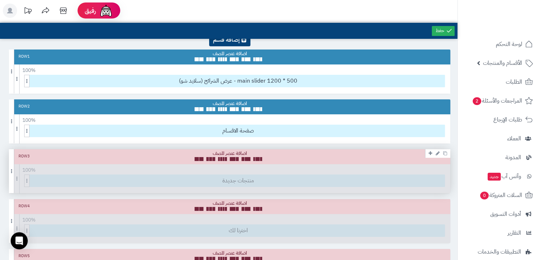
scroll to position [0, 0]
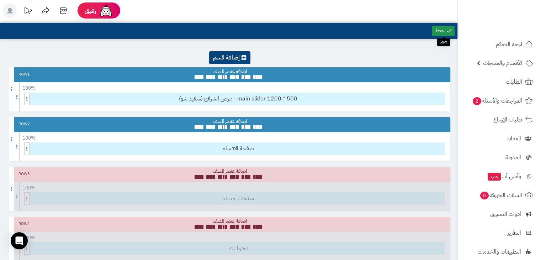
click at [442, 34] on link at bounding box center [443, 31] width 23 height 10
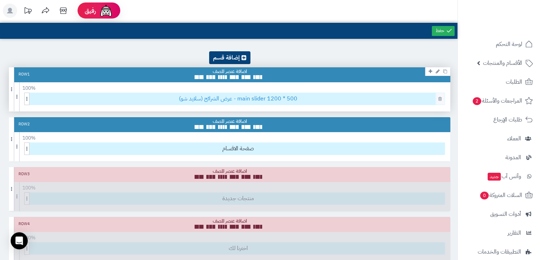
click at [265, 96] on span "عرض الشرائح (سلايد شو) - main slider 1200 * 500" at bounding box center [238, 99] width 413 height 12
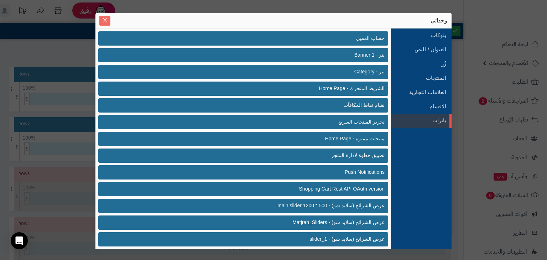
click at [107, 21] on icon "Close" at bounding box center [105, 20] width 6 height 6
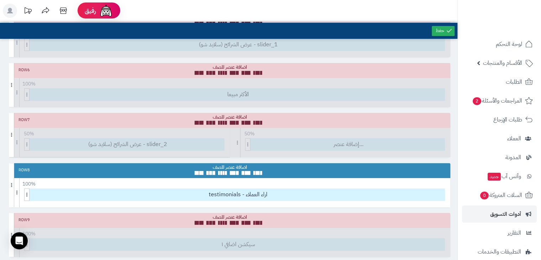
scroll to position [66, 0]
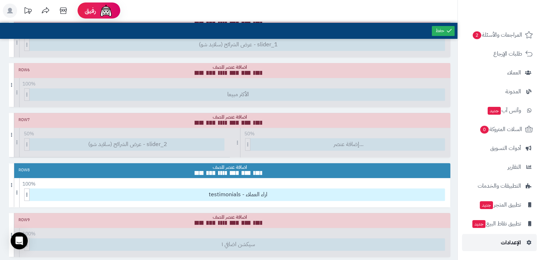
click at [504, 238] on span "الإعدادات" at bounding box center [511, 242] width 20 height 10
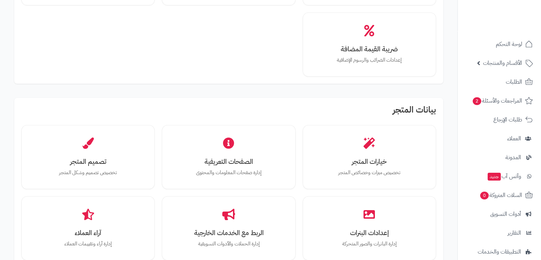
scroll to position [124, 0]
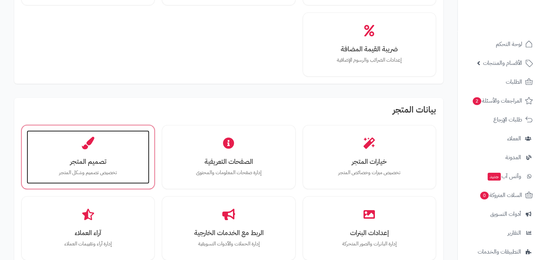
click at [88, 163] on h3 "تصميم المتجر" at bounding box center [88, 161] width 109 height 7
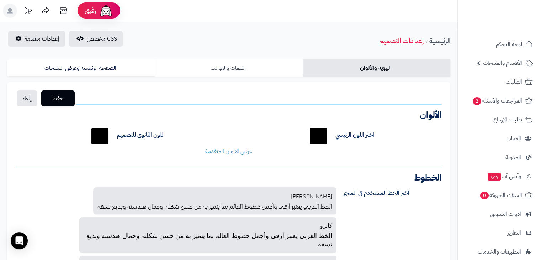
click at [235, 61] on link "الثيمات والقوالب" at bounding box center [229, 67] width 148 height 17
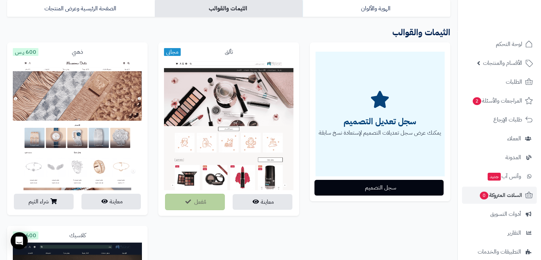
scroll to position [66, 0]
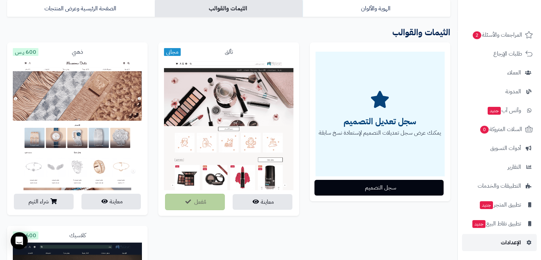
click at [502, 238] on span "الإعدادات" at bounding box center [511, 242] width 20 height 10
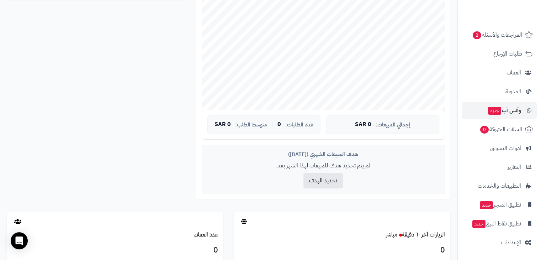
scroll to position [292, 0]
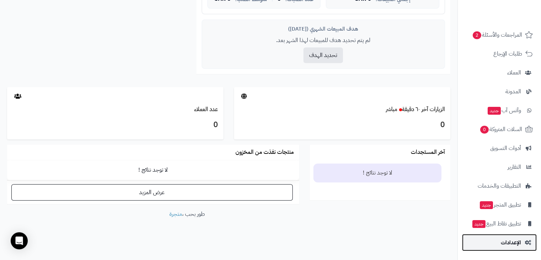
click at [504, 240] on span "الإعدادات" at bounding box center [511, 242] width 20 height 10
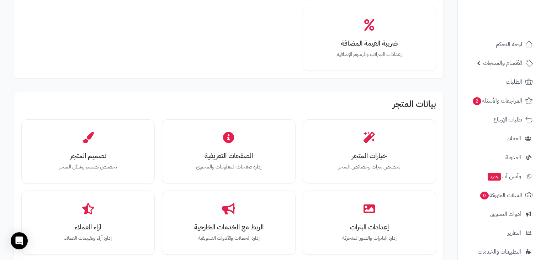
scroll to position [142, 0]
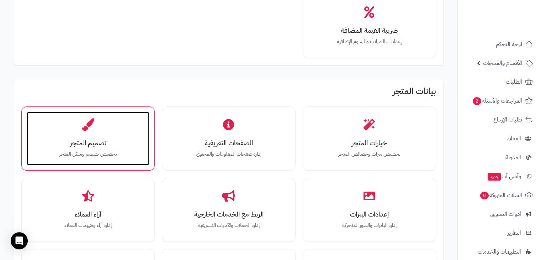
click at [95, 135] on div "تصميم المتجر تخصيص تصميم وشكل المتجر" at bounding box center [88, 138] width 123 height 53
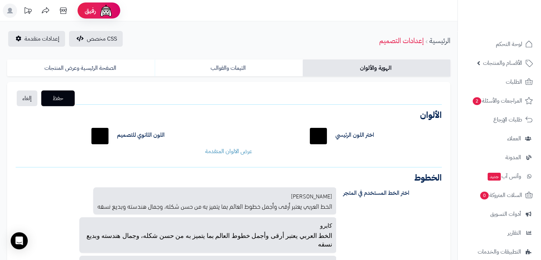
scroll to position [18, 0]
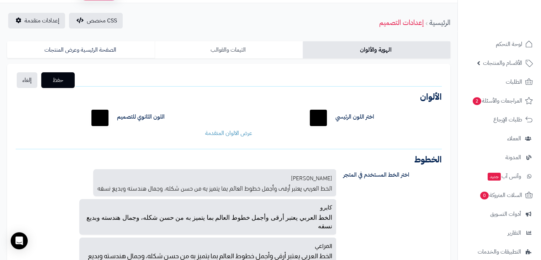
click at [229, 50] on link "الثيمات والقوالب" at bounding box center [229, 49] width 148 height 17
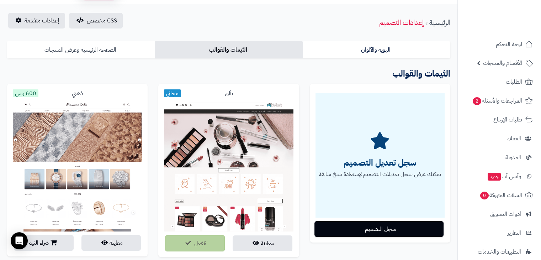
click at [128, 44] on link "الصفحة الرئيسية وعرض المنتجات" at bounding box center [81, 49] width 148 height 17
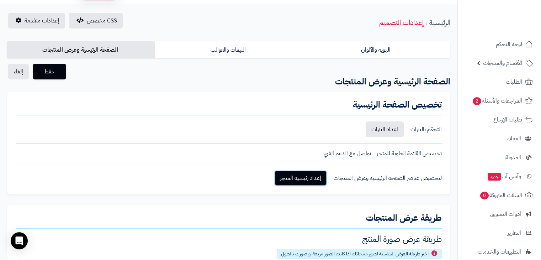
click at [299, 180] on link "إعداد رئيسية المتجر" at bounding box center [300, 178] width 53 height 16
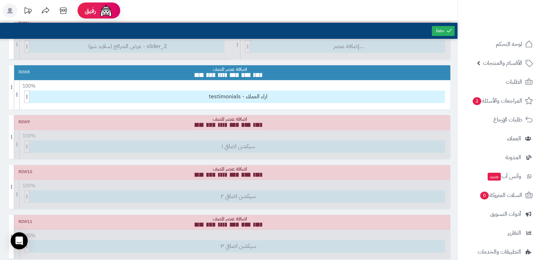
scroll to position [353, 0]
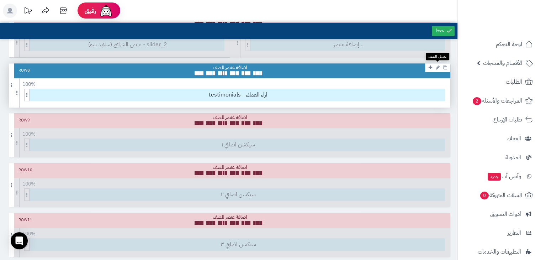
click at [437, 66] on icon at bounding box center [438, 67] width 4 height 5
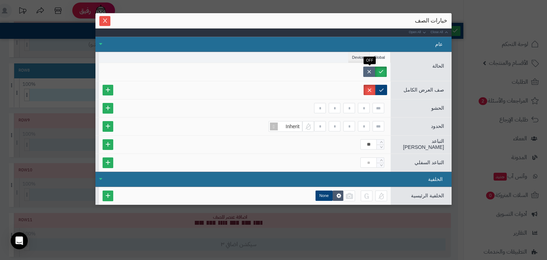
click at [369, 72] on label at bounding box center [369, 72] width 12 height 10
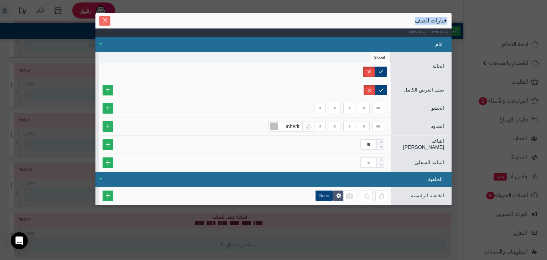
drag, startPoint x: 98, startPoint y: 20, endPoint x: 108, endPoint y: 22, distance: 10.4
click at [108, 22] on div "خيارات الصف Close All Open All عام الحالة Global صف العرض الكامل Max Width الحش…" at bounding box center [273, 108] width 356 height 191
click at [108, 22] on span "Close" at bounding box center [104, 20] width 11 height 6
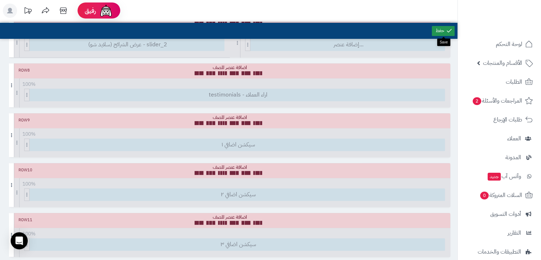
click at [438, 31] on link at bounding box center [443, 31] width 23 height 10
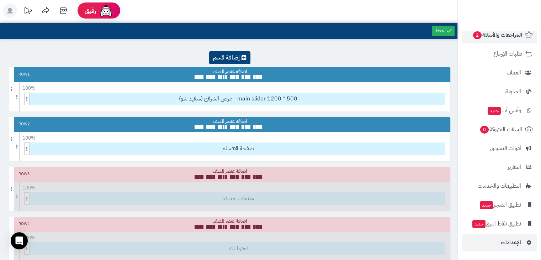
scroll to position [0, 0]
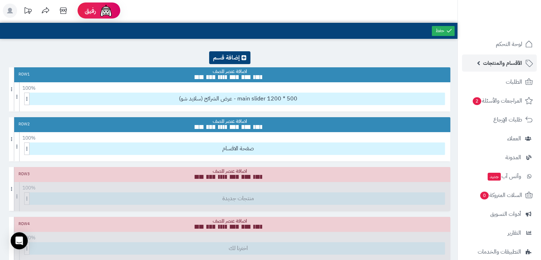
click at [506, 60] on span "الأقسام والمنتجات" at bounding box center [502, 63] width 39 height 10
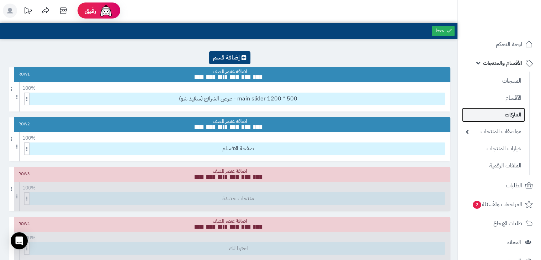
click at [510, 114] on link "الماركات" at bounding box center [493, 114] width 63 height 15
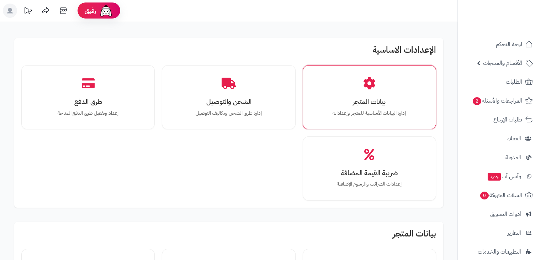
click at [432, 88] on div "بيانات المتجر إدارة البيانات الأساسية للمتجر وإعداداته" at bounding box center [369, 97] width 133 height 64
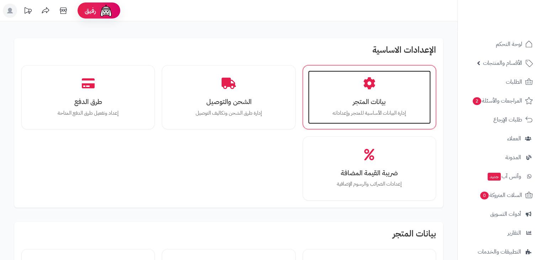
click at [413, 88] on div "بيانات المتجر إدارة البيانات الأساسية للمتجر وإعداداته" at bounding box center [369, 96] width 123 height 53
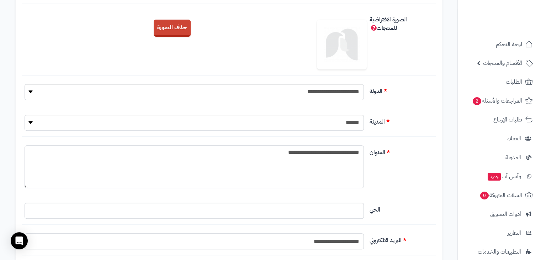
scroll to position [224, 0]
click at [183, 27] on button "حذف الصورة" at bounding box center [172, 27] width 37 height 17
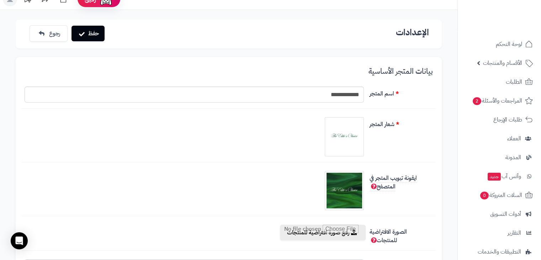
scroll to position [0, 0]
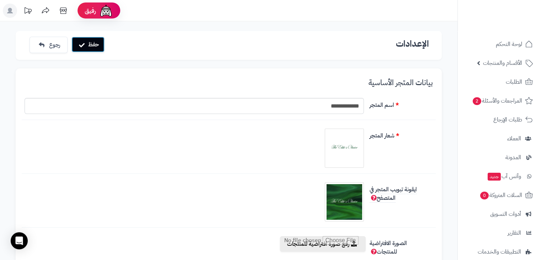
click at [84, 44] on icon "submit" at bounding box center [82, 45] width 6 height 6
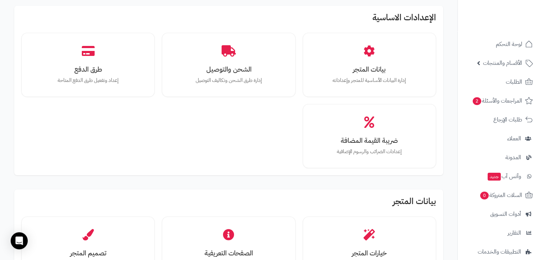
scroll to position [46, 0]
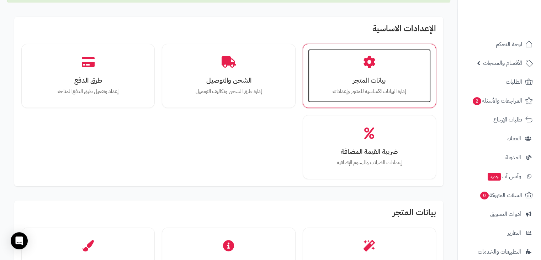
click at [353, 58] on div "بيانات المتجر إدارة البيانات الأساسية للمتجر وإعداداته" at bounding box center [369, 75] width 123 height 53
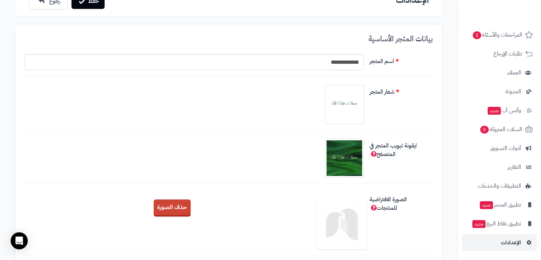
scroll to position [43, 0]
click at [515, 239] on span "الإعدادات" at bounding box center [511, 242] width 20 height 10
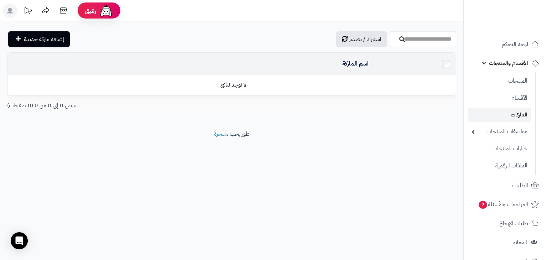
click at [450, 62] on td at bounding box center [446, 64] width 20 height 22
click at [382, 200] on div "رفيق ! الطلبات معالجة مكتمل إرجاع المنتجات العملاء المتواجدون الان 0 عملاء منتظ…" at bounding box center [273, 130] width 547 height 260
click at [59, 9] on icon at bounding box center [63, 11] width 14 height 14
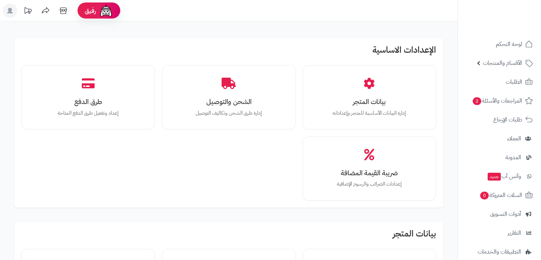
scroll to position [172, 0]
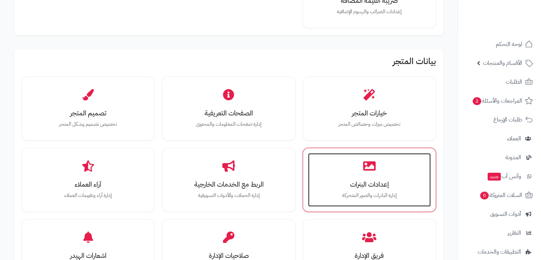
click at [337, 168] on div "إعدادات البنرات إدارة البانرات والصور المتحركة" at bounding box center [369, 179] width 123 height 53
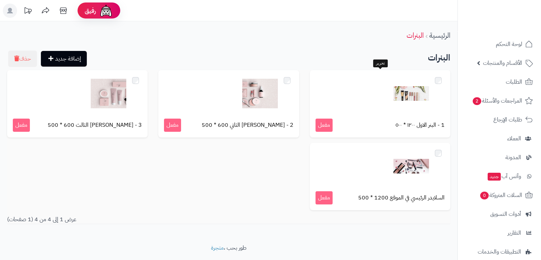
scroll to position [20, 0]
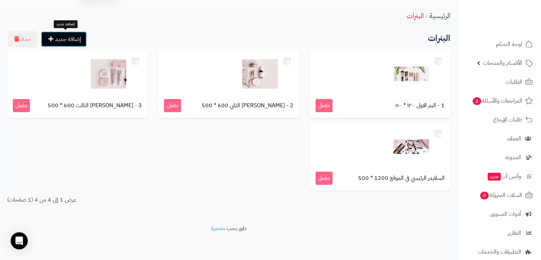
click at [81, 45] on link "إضافة جديد" at bounding box center [64, 39] width 46 height 16
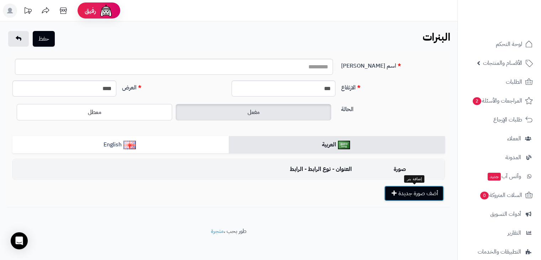
click at [404, 200] on button "أضف صورة جديدة" at bounding box center [414, 193] width 60 height 16
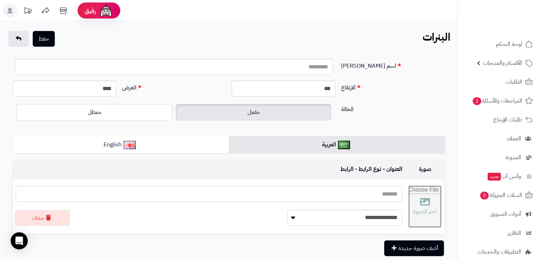
click at [409, 200] on input "file" at bounding box center [425, 206] width 33 height 42
type input "**********"
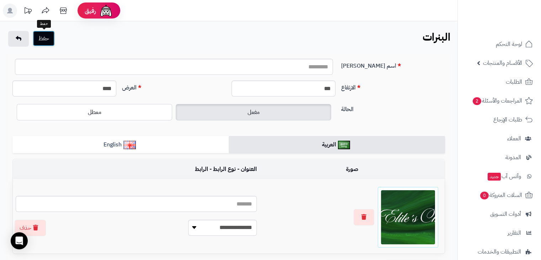
click at [50, 43] on button "حفظ" at bounding box center [44, 39] width 22 height 16
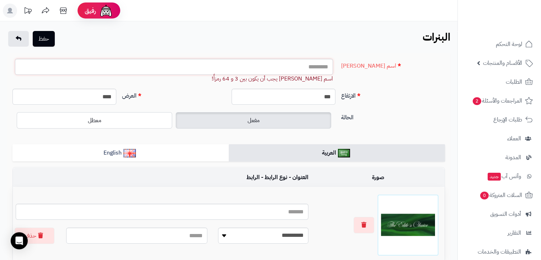
click at [312, 65] on input "اسم البنر" at bounding box center [174, 67] width 318 height 16
type input "*"
type input "****"
click at [183, 27] on div "**********" at bounding box center [229, 165] width 458 height 288
click at [40, 46] on button "حفظ" at bounding box center [44, 39] width 22 height 16
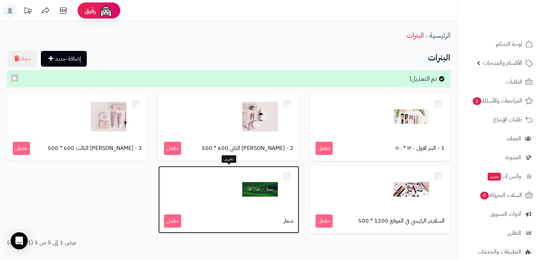
click at [290, 178] on div at bounding box center [228, 190] width 129 height 36
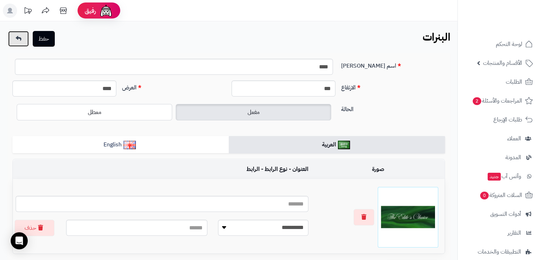
click at [15, 45] on link at bounding box center [18, 39] width 21 height 16
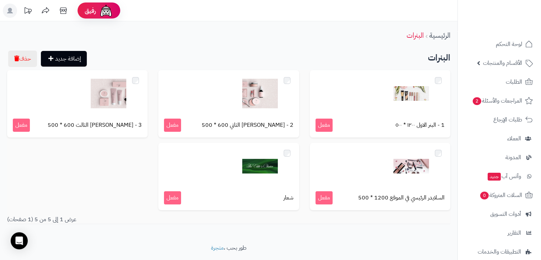
click at [99, 182] on div "1 - البنر الاول ١٢٠٠ * ٥٠٠ مفعل 2 - البنر الثاني 600 * 500 مفعل 3 - البنر الثال…" at bounding box center [229, 142] width 454 height 145
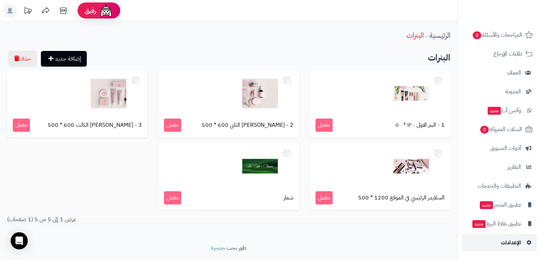
click at [509, 243] on span "الإعدادات" at bounding box center [511, 242] width 20 height 10
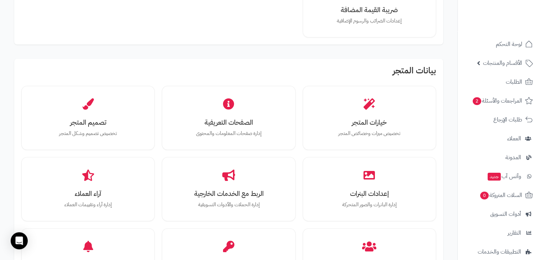
scroll to position [178, 0]
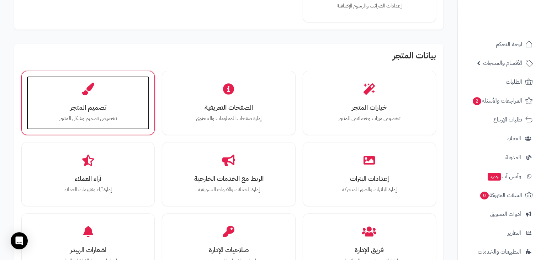
click at [118, 106] on h3 "تصميم المتجر" at bounding box center [88, 107] width 109 height 7
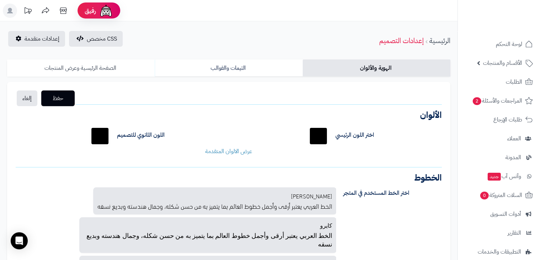
click at [98, 72] on link "الصفحة الرئيسية وعرض المنتجات" at bounding box center [81, 67] width 148 height 17
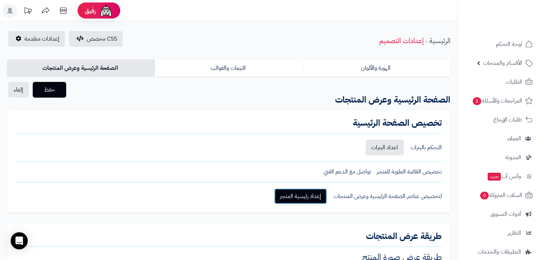
click at [319, 193] on link "إعداد رئيسية المتجر" at bounding box center [300, 196] width 53 height 16
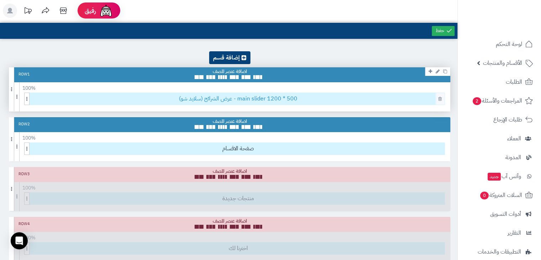
click at [222, 101] on span "عرض الشرائح (سلايد شو) - main slider 1200 * 500" at bounding box center [238, 99] width 413 height 12
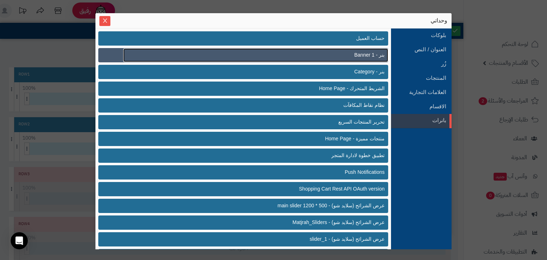
click at [202, 55] on link "بنر - Banner 1" at bounding box center [255, 55] width 265 height 14
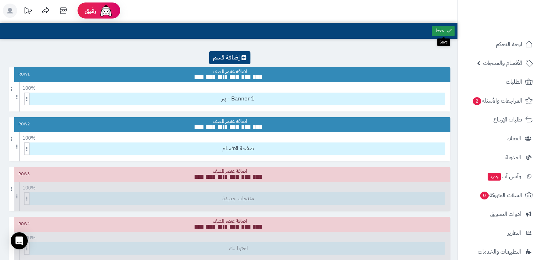
click at [436, 29] on link at bounding box center [443, 31] width 23 height 10
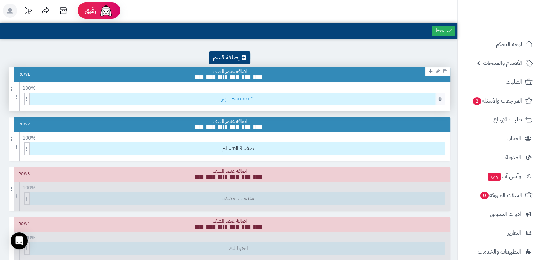
click at [245, 97] on span "بنر - Banner 1" at bounding box center [238, 99] width 413 height 12
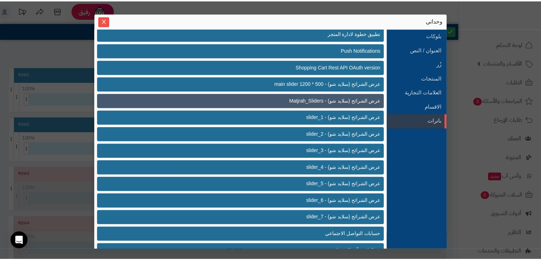
scroll to position [136, 0]
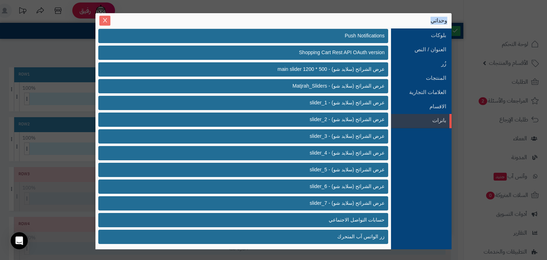
click at [107, 19] on div "وحداتي بلوكات العنوان / النص زُر المنتجات العلامات التجارية الاقسام بانرات Sele…" at bounding box center [273, 123] width 356 height 221
click at [107, 19] on icon "Close" at bounding box center [105, 20] width 6 height 6
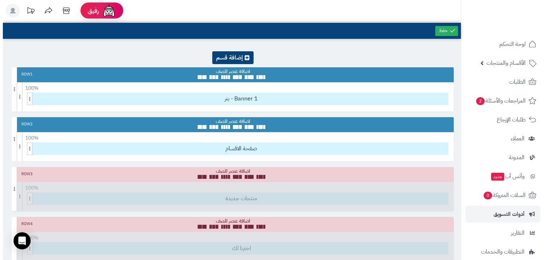
scroll to position [66, 0]
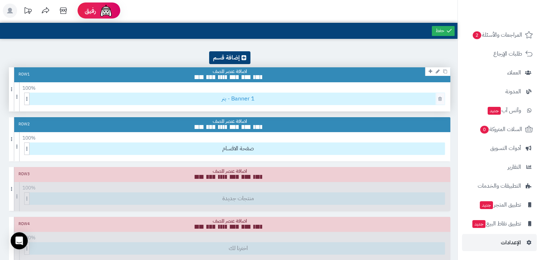
click at [238, 102] on span "بنر - Banner 1" at bounding box center [238, 99] width 413 height 12
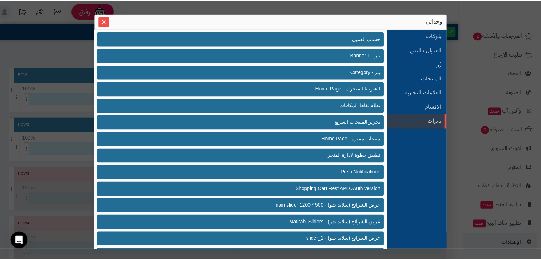
scroll to position [136, 0]
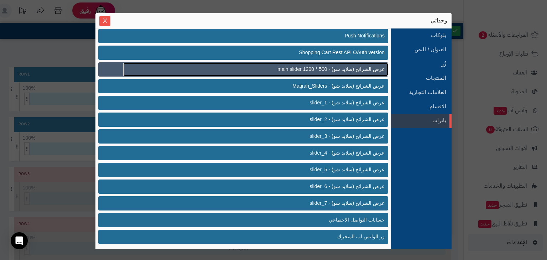
click at [314, 67] on span "عرض الشرائح (سلايد شو) - main slider 1200 * 500" at bounding box center [330, 68] width 107 height 7
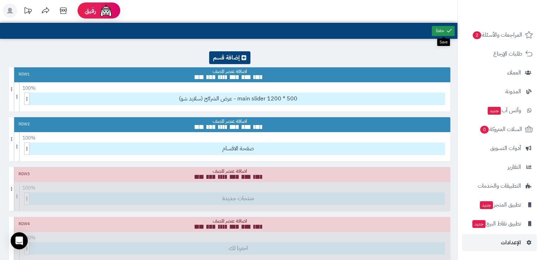
click at [441, 30] on link at bounding box center [443, 31] width 23 height 10
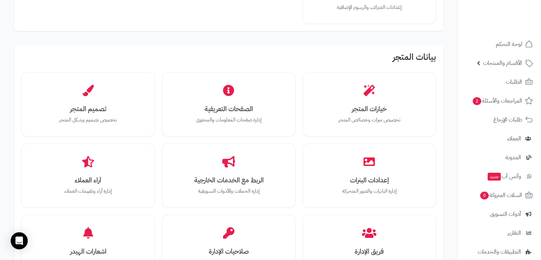
scroll to position [208, 0]
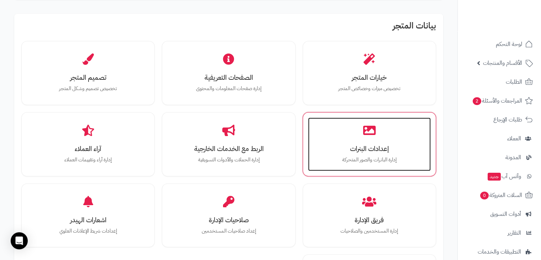
click at [330, 123] on div "إعدادات البنرات إدارة البانرات والصور المتحركة" at bounding box center [369, 143] width 123 height 53
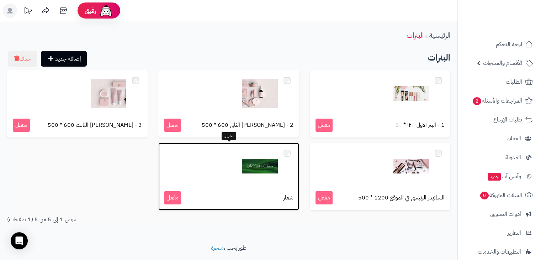
click at [170, 203] on span "مفعل" at bounding box center [172, 197] width 17 height 13
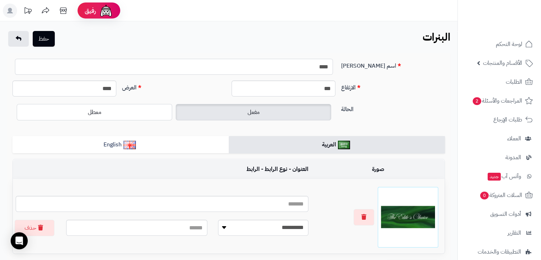
click at [302, 71] on input "****" at bounding box center [174, 67] width 318 height 16
type input "*"
type input "******"
click at [53, 37] on button "حفظ" at bounding box center [44, 39] width 22 height 16
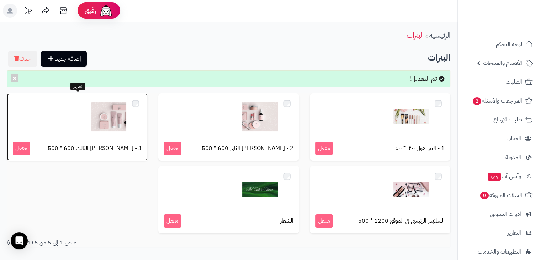
click at [132, 105] on div at bounding box center [77, 117] width 129 height 36
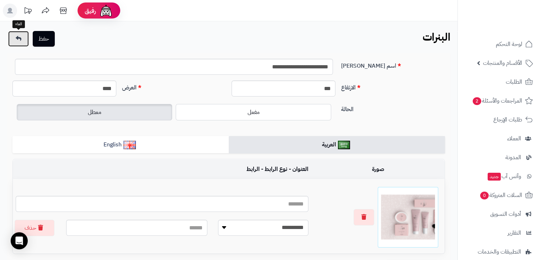
click at [14, 37] on link at bounding box center [18, 39] width 21 height 16
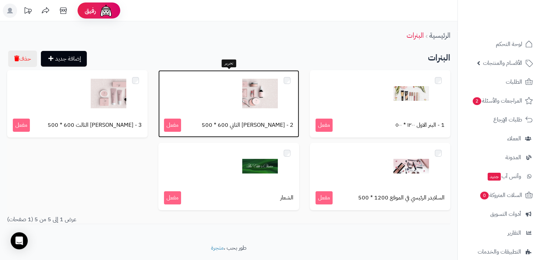
click at [252, 114] on div "2 - [PERSON_NAME] الثاني 600 * 500 مفعل" at bounding box center [228, 103] width 141 height 67
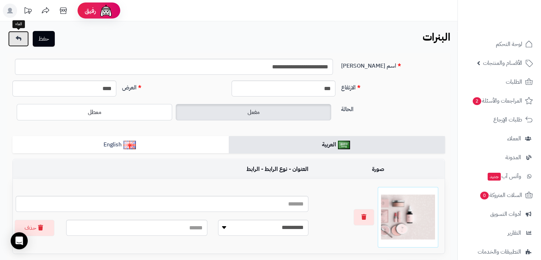
click at [19, 44] on link at bounding box center [18, 39] width 21 height 16
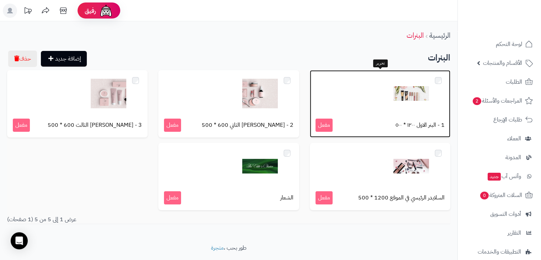
click at [440, 84] on div at bounding box center [380, 94] width 129 height 36
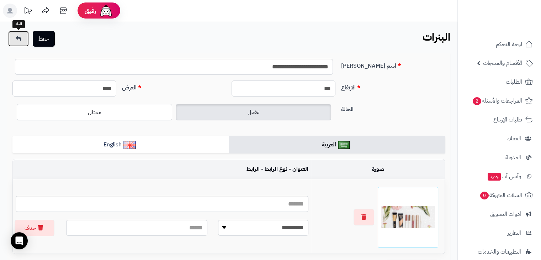
click at [23, 37] on link at bounding box center [18, 39] width 21 height 16
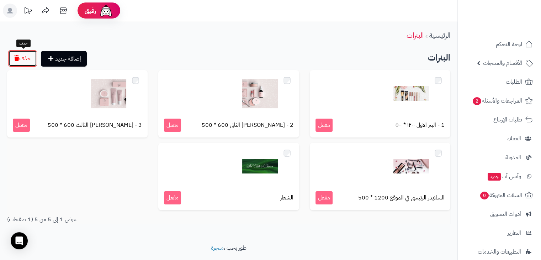
click at [27, 62] on button "حذف" at bounding box center [22, 58] width 29 height 16
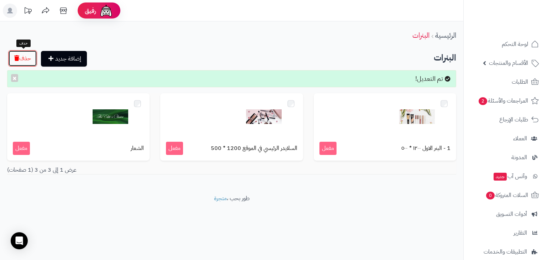
click at [25, 57] on button "حذف" at bounding box center [22, 58] width 29 height 16
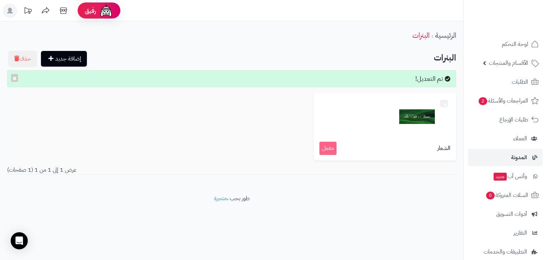
scroll to position [66, 0]
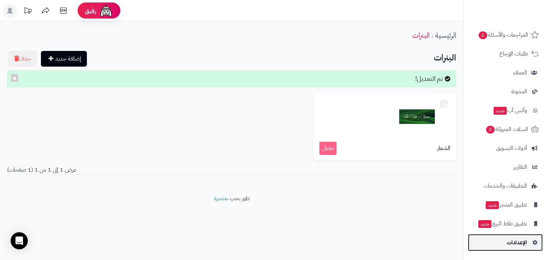
click at [522, 245] on span "الإعدادات" at bounding box center [516, 242] width 20 height 10
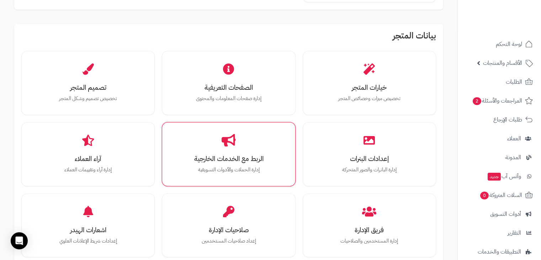
scroll to position [198, 0]
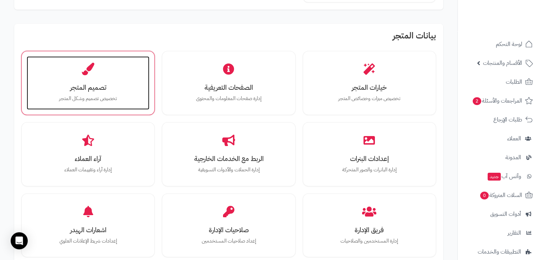
click at [113, 87] on h3 "تصميم المتجر" at bounding box center [88, 87] width 109 height 7
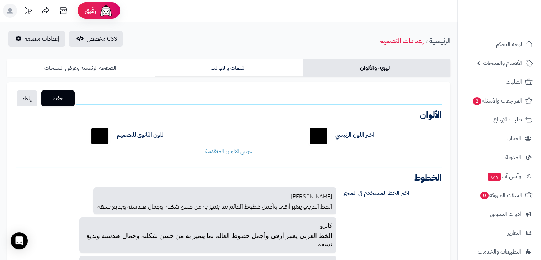
click at [114, 66] on link "الصفحة الرئيسية وعرض المنتجات" at bounding box center [81, 67] width 148 height 17
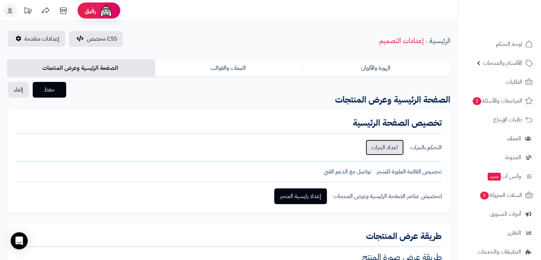
click at [382, 144] on link "اعداد البنرات" at bounding box center [385, 148] width 38 height 16
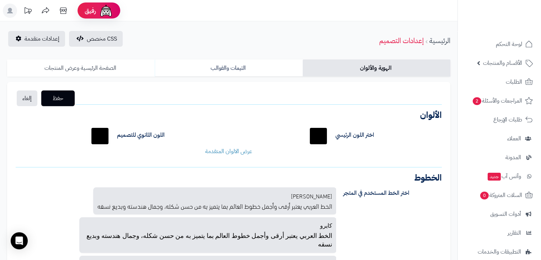
click at [134, 64] on link "الصفحة الرئيسية وعرض المنتجات" at bounding box center [81, 67] width 148 height 17
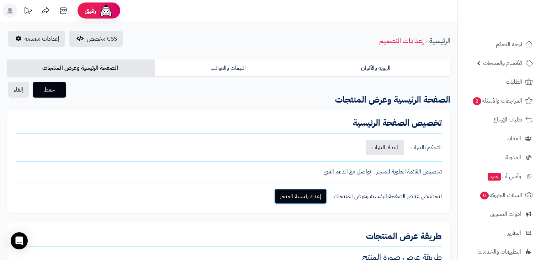
click at [296, 198] on link "إعداد رئيسية المتجر" at bounding box center [300, 196] width 53 height 16
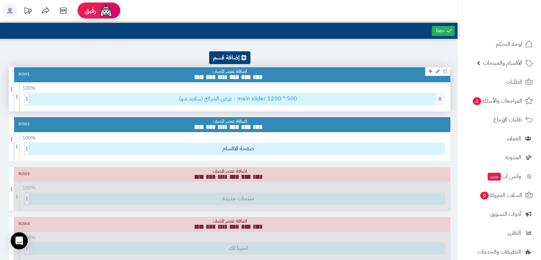
click at [238, 97] on span "عرض الشرائح (سلايد شو) - main slider 1200 * 500" at bounding box center [238, 99] width 413 height 12
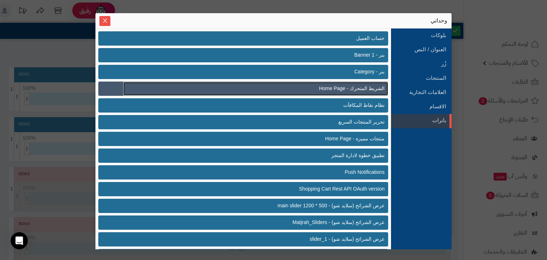
click at [320, 88] on link "الشريط المتحرك - Home Page" at bounding box center [255, 89] width 265 height 14
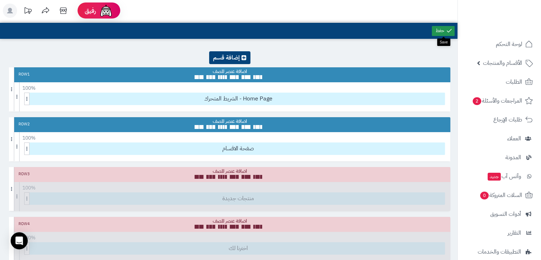
click at [437, 35] on link at bounding box center [443, 31] width 23 height 10
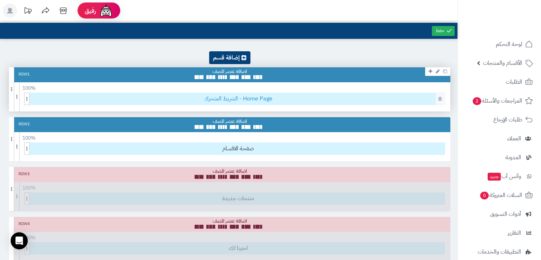
click at [228, 97] on span "الشريط المتحرك - Home Page" at bounding box center [238, 99] width 413 height 12
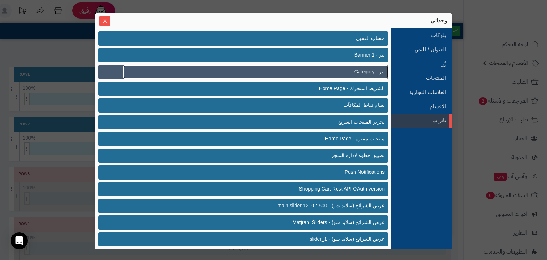
click at [358, 70] on span "بنر - Category" at bounding box center [369, 71] width 30 height 7
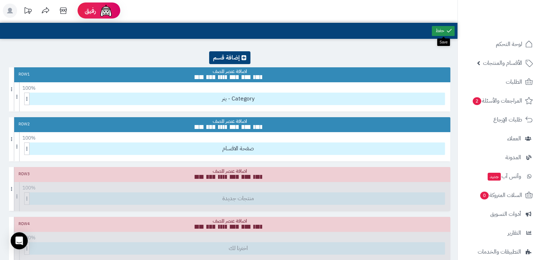
click at [433, 30] on link at bounding box center [443, 31] width 23 height 10
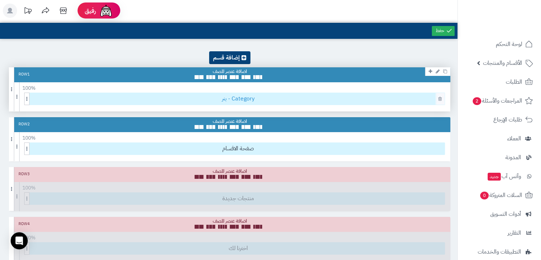
click at [241, 99] on span "بنر - Category" at bounding box center [238, 99] width 413 height 12
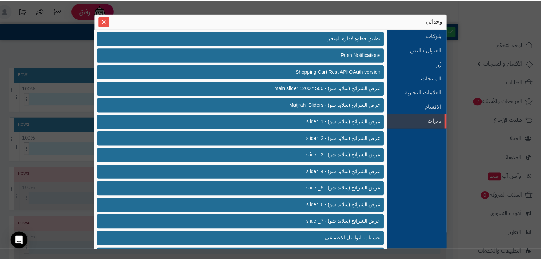
scroll to position [136, 0]
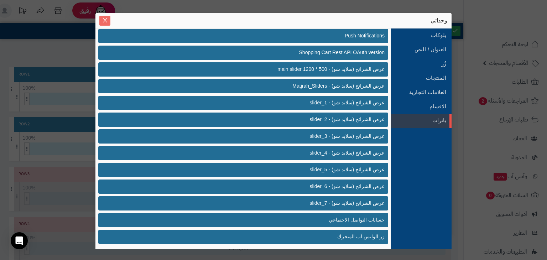
click at [107, 23] on icon "Close" at bounding box center [105, 20] width 6 height 6
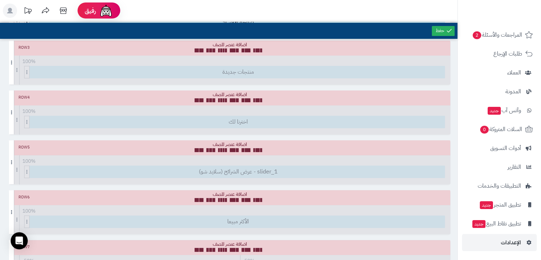
scroll to position [130, 0]
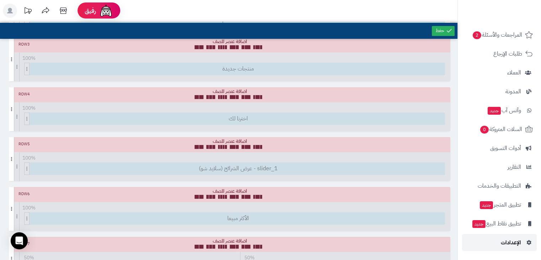
click at [516, 240] on span "الإعدادات" at bounding box center [511, 242] width 20 height 10
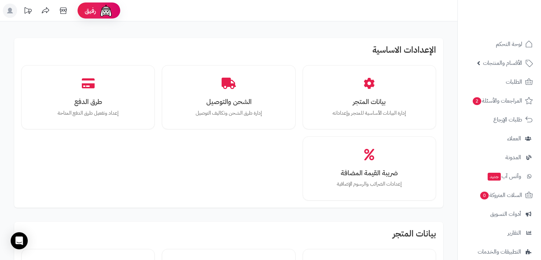
scroll to position [160, 0]
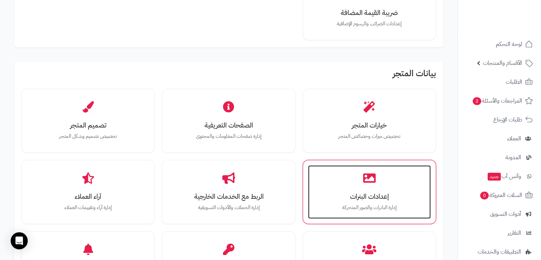
click at [362, 167] on div "إعدادات البنرات إدارة البانرات والصور المتحركة" at bounding box center [369, 191] width 123 height 53
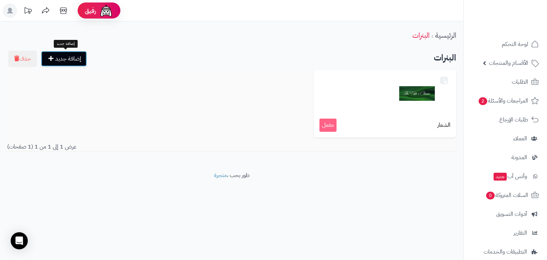
click at [80, 58] on link "إضافة جديد" at bounding box center [64, 59] width 46 height 16
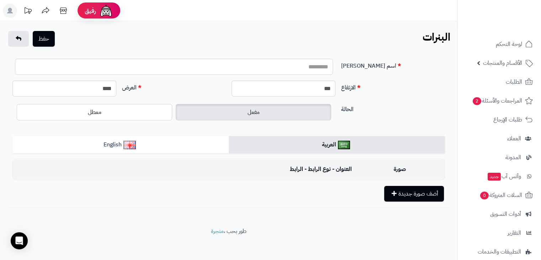
click at [186, 64] on input "اسم البنر" at bounding box center [174, 67] width 318 height 16
type input "**********"
click at [396, 186] on button "أضف صورة جديدة" at bounding box center [414, 193] width 60 height 16
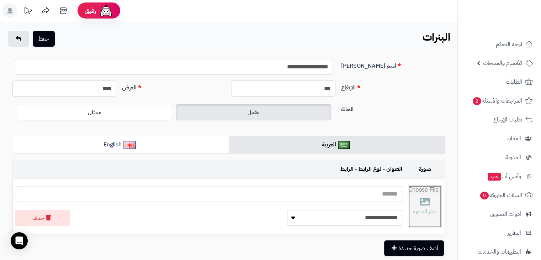
click at [409, 199] on input "file" at bounding box center [425, 206] width 33 height 42
type input "**********"
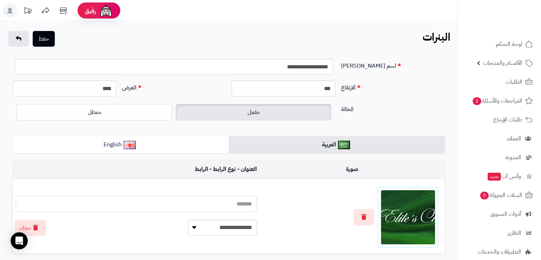
click at [231, 200] on input "text" at bounding box center [136, 204] width 241 height 16
type input "****"
click at [95, 219] on div "**********" at bounding box center [136, 228] width 252 height 18
click at [49, 41] on button "حفظ" at bounding box center [44, 39] width 22 height 16
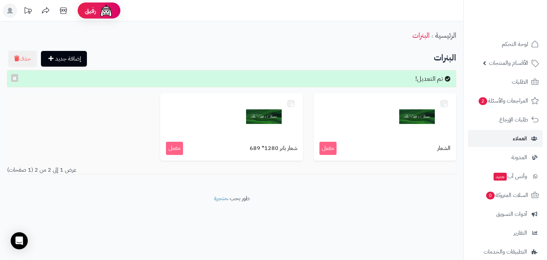
scroll to position [66, 0]
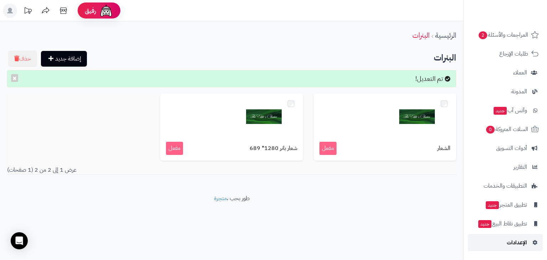
click at [495, 242] on link "الإعدادات" at bounding box center [505, 242] width 75 height 17
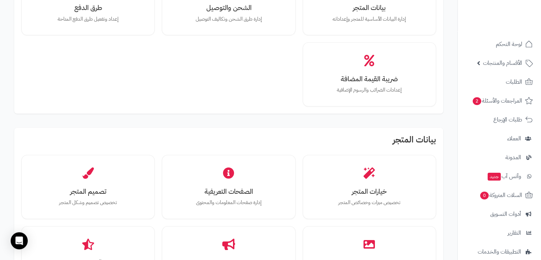
scroll to position [101, 0]
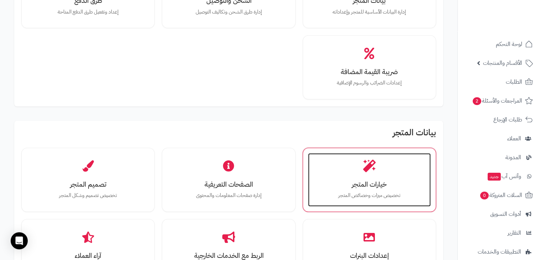
click at [342, 178] on div "خيارات المتجر تخصيص ميزات وخصائص المتجر" at bounding box center [369, 179] width 123 height 53
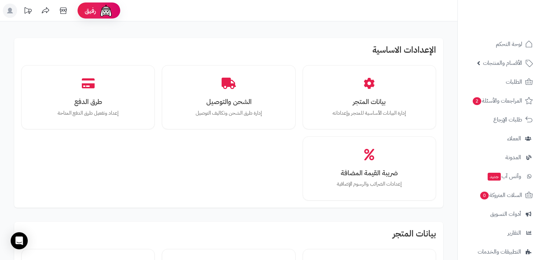
scroll to position [101, 0]
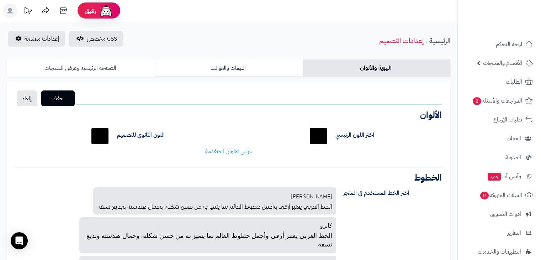
click at [116, 62] on link "الصفحة الرئيسية وعرض المنتجات" at bounding box center [81, 67] width 148 height 17
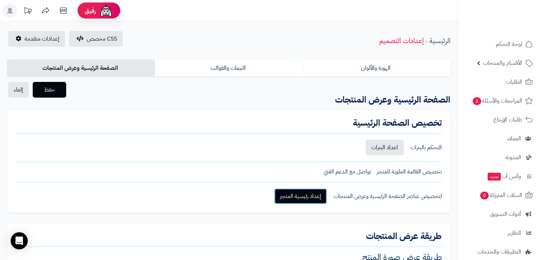
click at [308, 195] on link "إعداد رئيسية المتجر" at bounding box center [300, 196] width 53 height 16
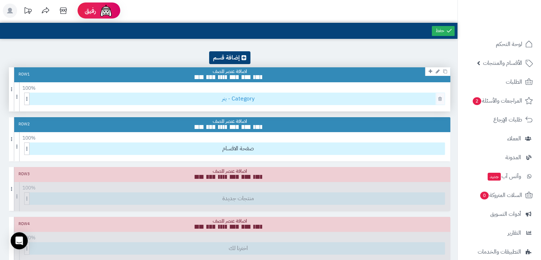
click at [233, 99] on span "بنر - Category" at bounding box center [238, 99] width 413 height 12
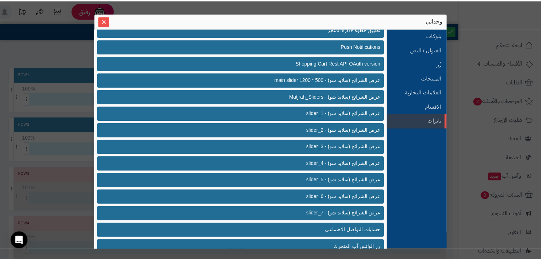
scroll to position [136, 0]
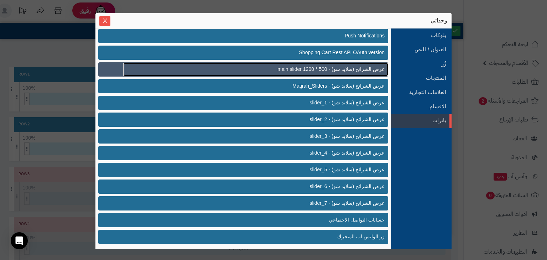
click at [325, 69] on span "عرض الشرائح (سلايد شو) - main slider 1200 * 500" at bounding box center [330, 68] width 107 height 7
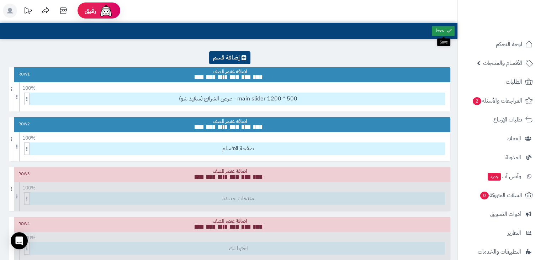
click at [443, 30] on link at bounding box center [443, 31] width 23 height 10
click at [230, 58] on link at bounding box center [229, 57] width 41 height 13
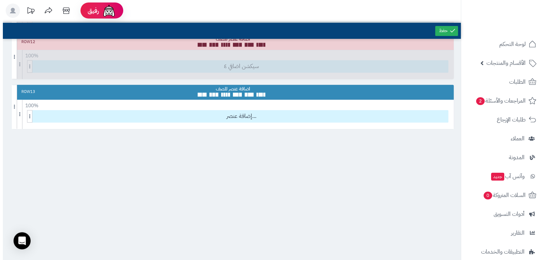
scroll to position [590, 0]
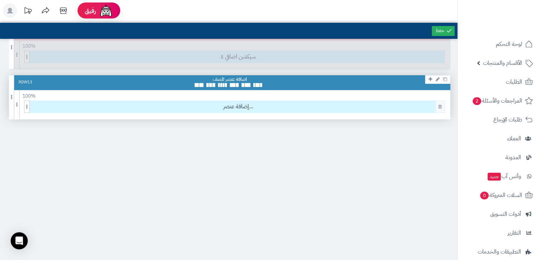
click at [237, 111] on div "إضافة عنصر..." at bounding box center [234, 106] width 421 height 12
click at [236, 106] on span "إضافة عنصر..." at bounding box center [238, 107] width 413 height 12
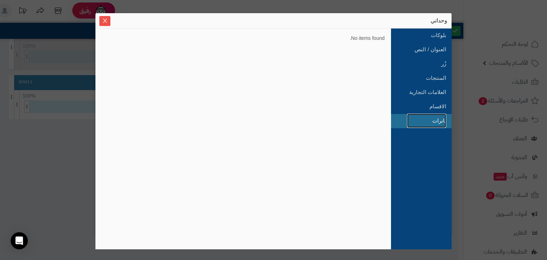
click at [444, 122] on link "بانرات" at bounding box center [426, 121] width 39 height 14
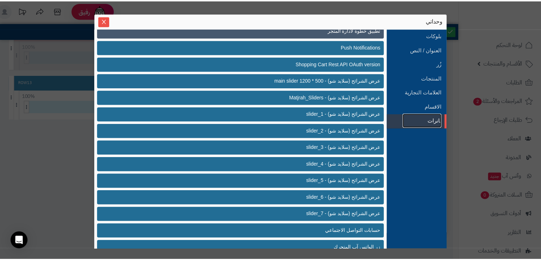
scroll to position [136, 0]
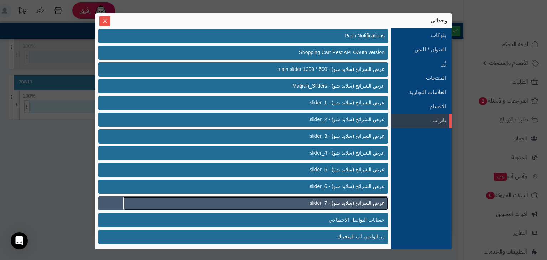
click at [320, 206] on span "عرض الشرائح (سلايد شو) - slider_7" at bounding box center [347, 202] width 75 height 7
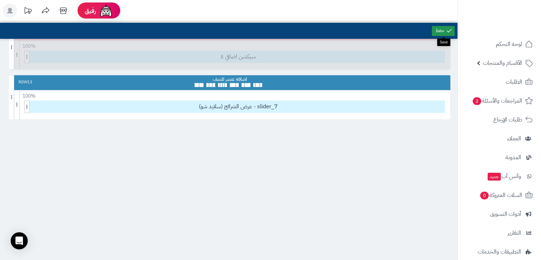
click at [438, 33] on link at bounding box center [443, 31] width 23 height 10
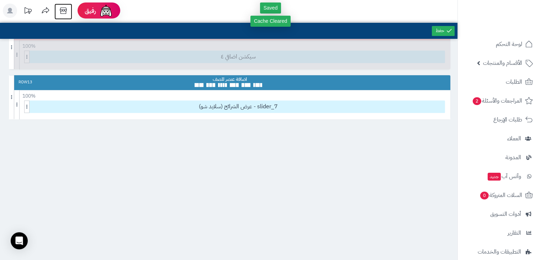
click at [61, 9] on icon at bounding box center [63, 11] width 14 height 14
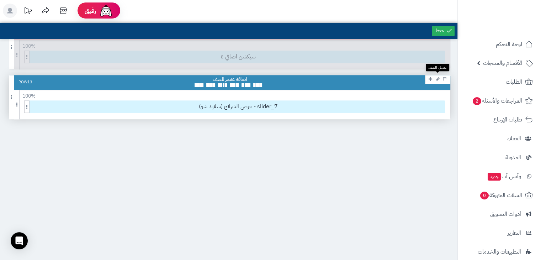
click at [438, 78] on icon at bounding box center [438, 79] width 4 height 5
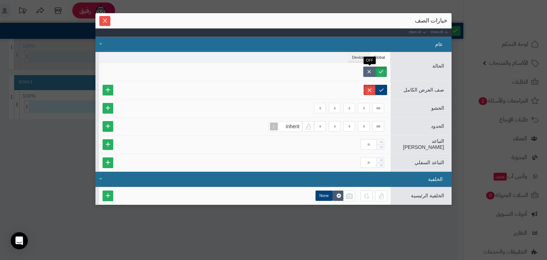
click at [374, 69] on label at bounding box center [369, 72] width 12 height 10
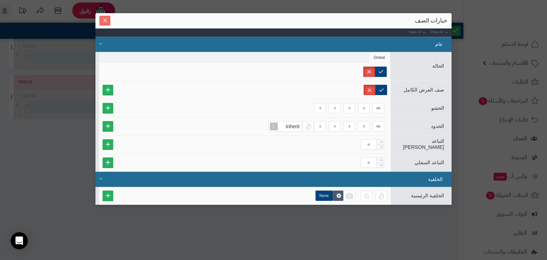
click at [107, 18] on icon "Close" at bounding box center [105, 20] width 6 height 6
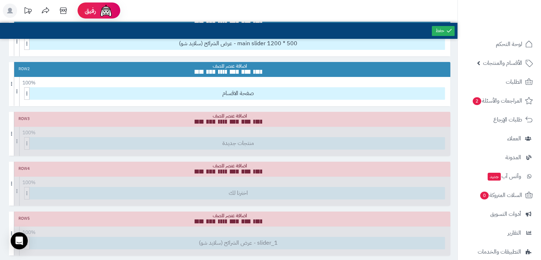
scroll to position [0, 0]
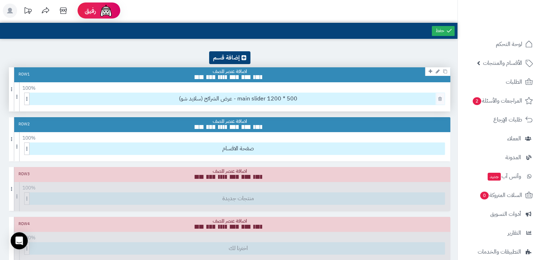
click at [219, 105] on div "عرض الشرائح (سلايد شو) - main slider 1200 * 500" at bounding box center [234, 99] width 421 height 12
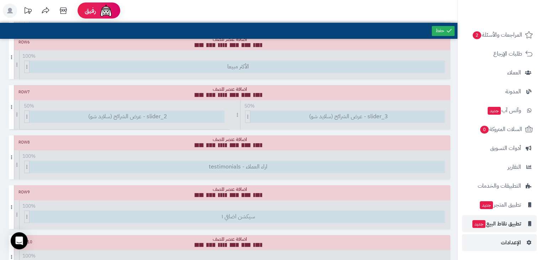
scroll to position [289, 0]
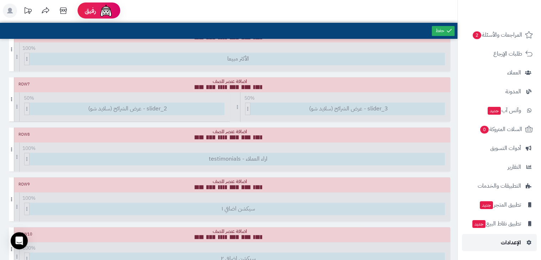
click at [508, 243] on span "الإعدادات" at bounding box center [511, 242] width 20 height 10
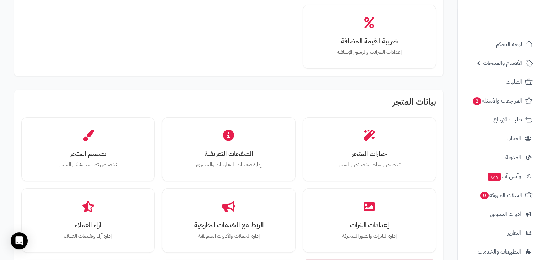
scroll to position [132, 0]
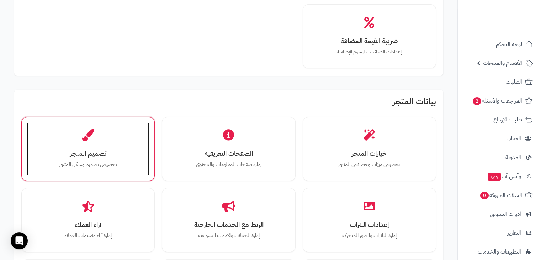
click at [99, 157] on h3 "تصميم المتجر" at bounding box center [88, 152] width 109 height 7
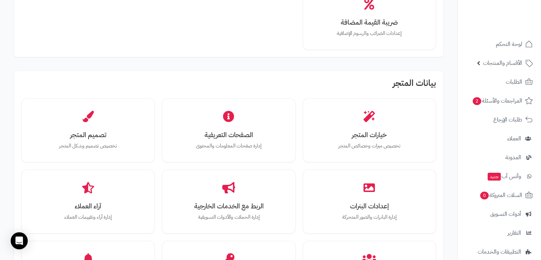
scroll to position [152, 0]
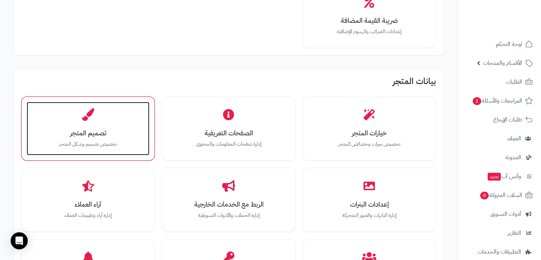
click at [106, 129] on h3 "تصميم المتجر" at bounding box center [88, 132] width 109 height 7
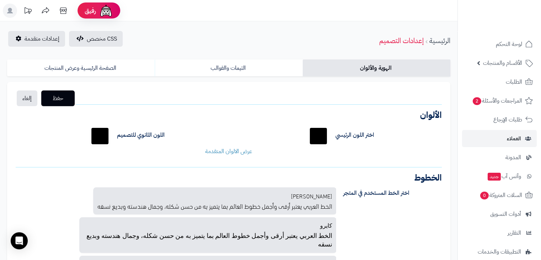
scroll to position [66, 0]
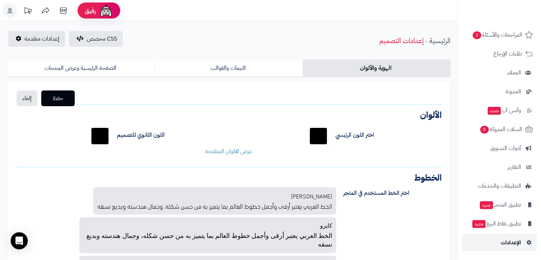
click at [495, 243] on link "الإعدادات" at bounding box center [499, 242] width 75 height 17
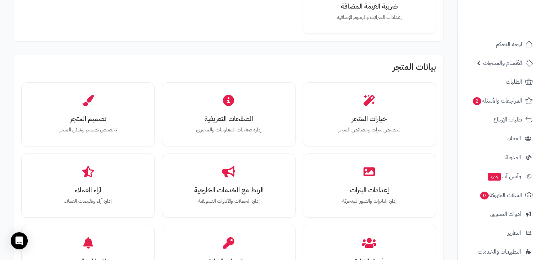
scroll to position [170, 0]
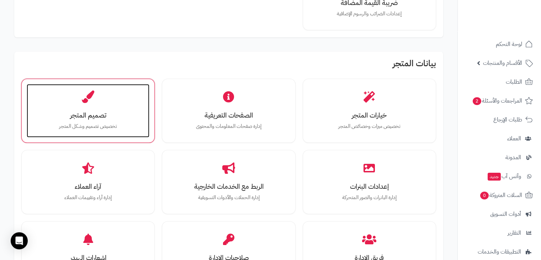
click at [82, 115] on h3 "تصميم المتجر" at bounding box center [88, 114] width 109 height 7
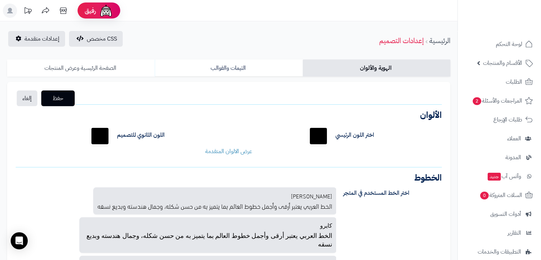
click at [64, 69] on link "الصفحة الرئيسية وعرض المنتجات" at bounding box center [81, 67] width 148 height 17
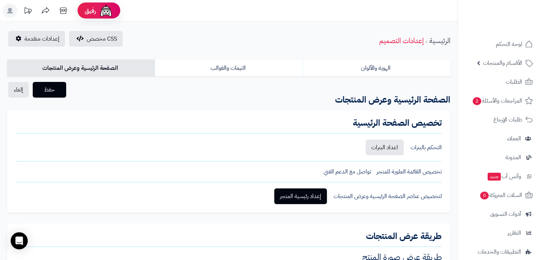
click at [79, 72] on link "الصفحة الرئيسية وعرض المنتجات" at bounding box center [81, 67] width 148 height 17
click at [388, 145] on link "اعداد البنرات" at bounding box center [385, 148] width 38 height 16
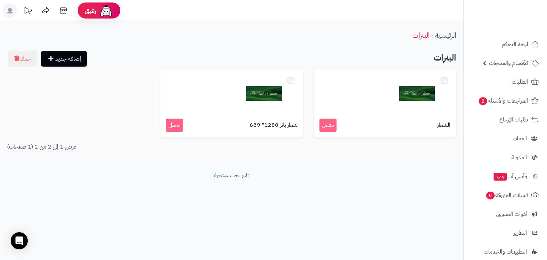
click at [271, 198] on footer "طور بحب ، متجرة" at bounding box center [231, 189] width 463 height 36
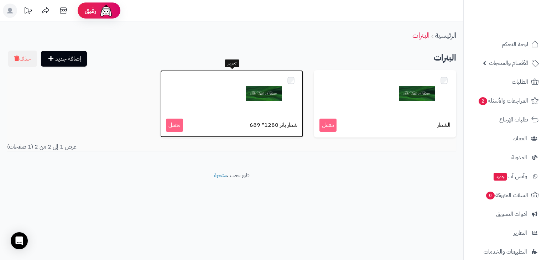
click at [248, 96] on img at bounding box center [264, 94] width 36 height 36
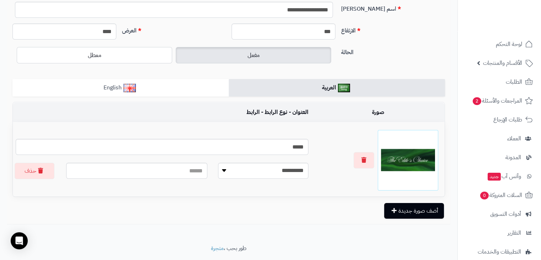
scroll to position [77, 0]
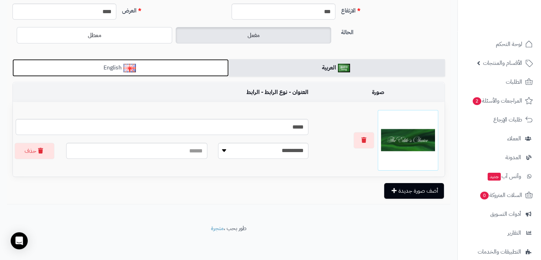
click at [168, 73] on link "English" at bounding box center [120, 67] width 216 height 17
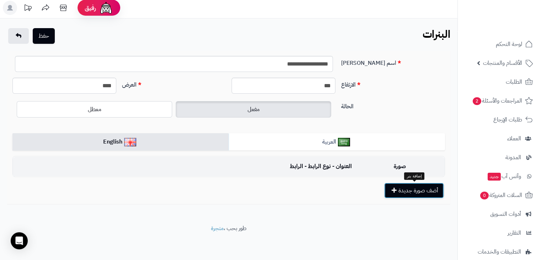
click at [411, 194] on button "أضف صورة جديدة" at bounding box center [414, 191] width 60 height 16
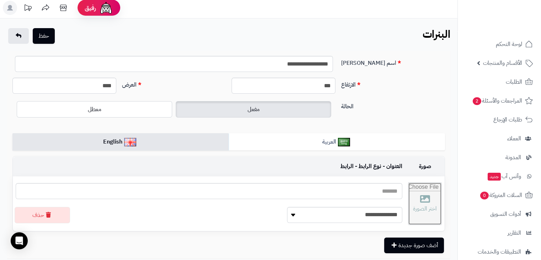
click at [427, 185] on input "file" at bounding box center [425, 204] width 33 height 42
type input "**********"
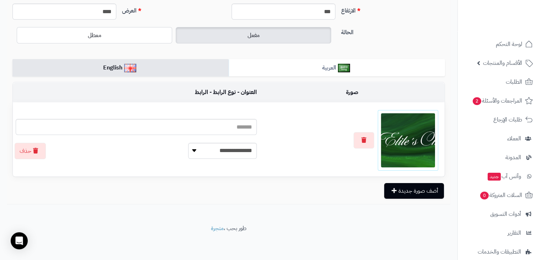
scroll to position [0, 0]
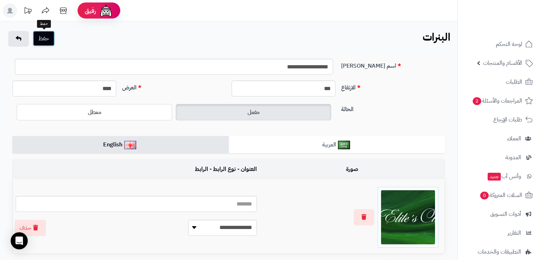
click at [48, 36] on button "حفظ" at bounding box center [44, 39] width 22 height 16
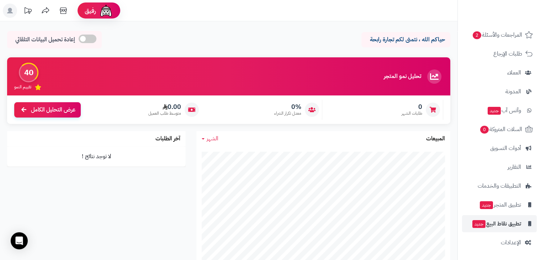
scroll to position [65, 0]
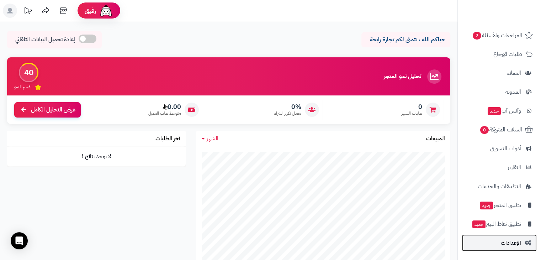
click at [501, 238] on span "الإعدادات" at bounding box center [511, 243] width 20 height 10
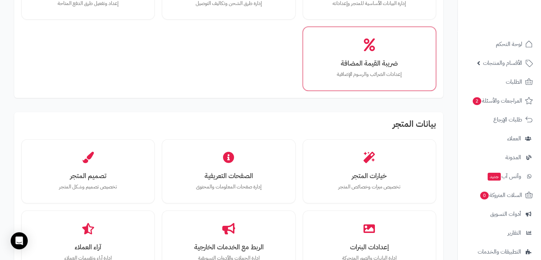
scroll to position [110, 0]
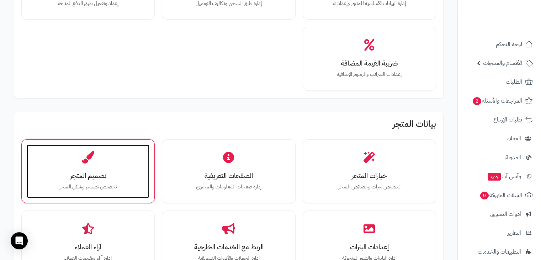
click at [138, 162] on div "تصميم المتجر تخصيص تصميم وشكل المتجر" at bounding box center [88, 170] width 123 height 53
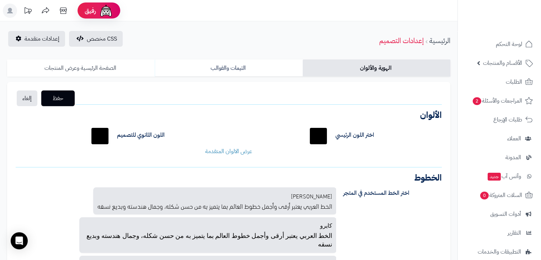
click at [101, 70] on link "الصفحة الرئيسية وعرض المنتجات" at bounding box center [81, 67] width 148 height 17
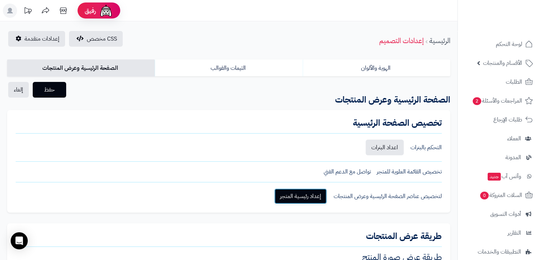
click at [297, 196] on link "إعداد رئيسية المتجر" at bounding box center [300, 196] width 53 height 16
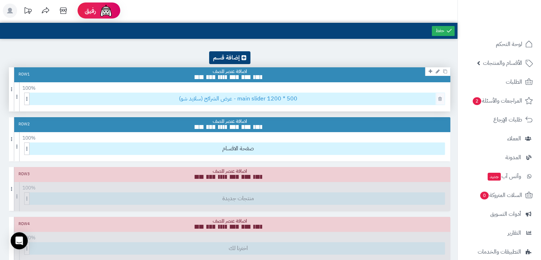
click at [228, 102] on span "عرض الشرائح (سلايد شو) - main slider 1200 * 500" at bounding box center [238, 99] width 413 height 12
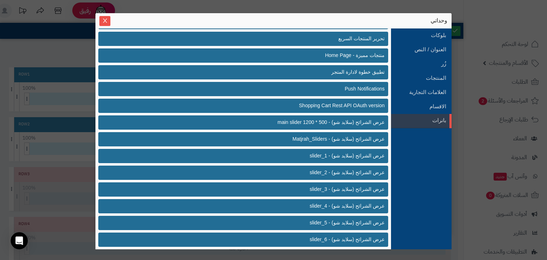
scroll to position [136, 0]
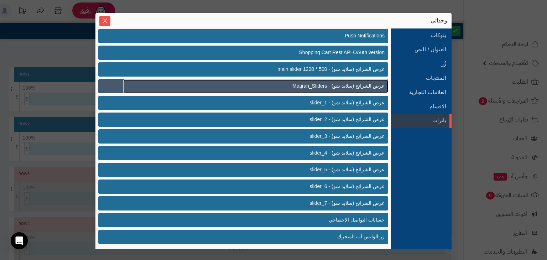
click at [316, 90] on link "عرض الشرائح (سلايد شو) - Matjrah_Sliders" at bounding box center [255, 86] width 265 height 14
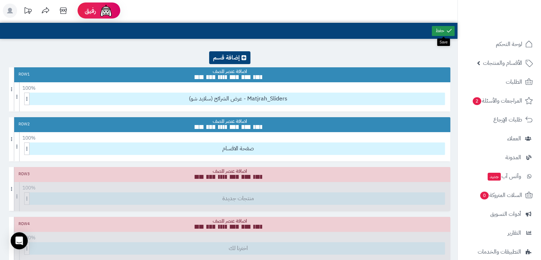
click at [438, 29] on link at bounding box center [443, 31] width 23 height 10
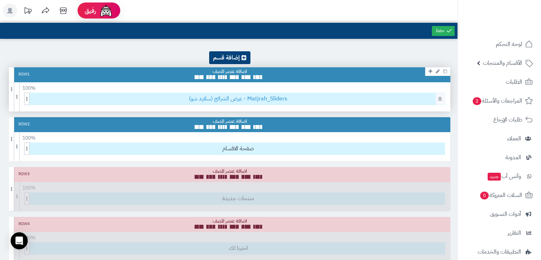
click at [249, 98] on span "عرض الشرائح (سلايد شو) - Matjrah_Sliders" at bounding box center [238, 99] width 413 height 12
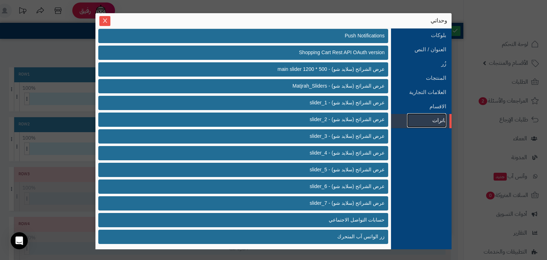
click at [414, 119] on link "بانرات" at bounding box center [426, 120] width 39 height 14
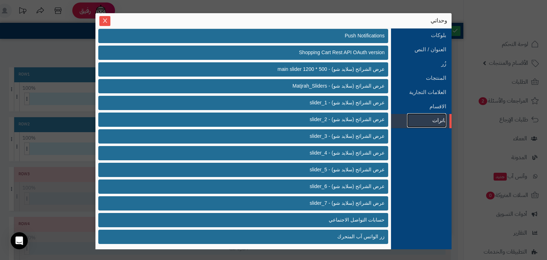
click at [414, 119] on link "بانرات" at bounding box center [426, 120] width 39 height 14
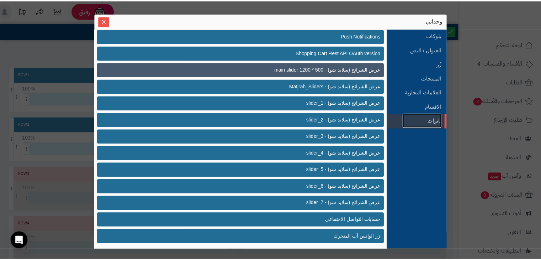
scroll to position [0, 0]
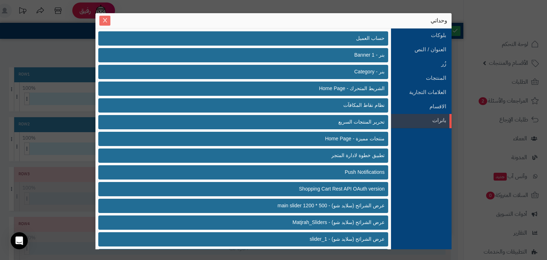
click at [103, 23] on button "Close" at bounding box center [104, 21] width 11 height 10
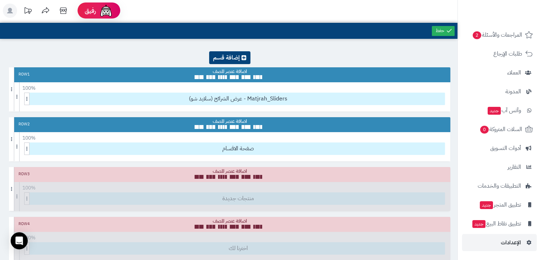
scroll to position [65, 0]
click at [508, 235] on link "الإعدادات" at bounding box center [499, 242] width 75 height 17
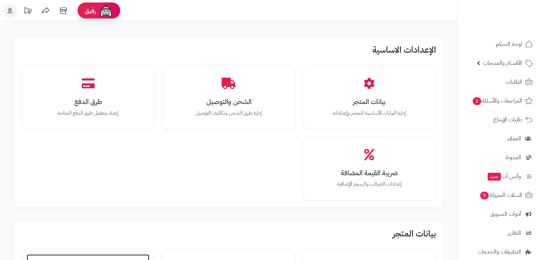
scroll to position [241, 0]
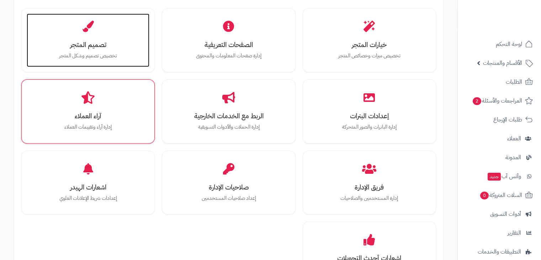
drag, startPoint x: 0, startPoint y: 0, endPoint x: 80, endPoint y: 110, distance: 135.5
click at [80, 110] on div "خيارات المتجر تخصيص ميزات وخصائص المتجر الصفحات التعريفية إدارة صفحات المعلومات…" at bounding box center [228, 146] width 415 height 277
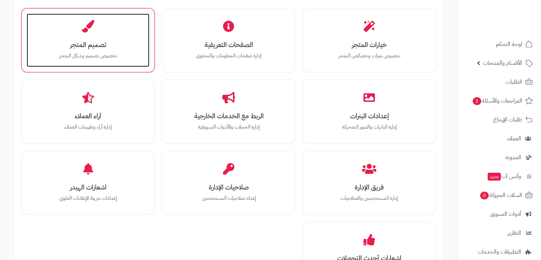
click at [91, 61] on div "تصميم المتجر تخصيص تصميم وشكل المتجر" at bounding box center [88, 40] width 123 height 53
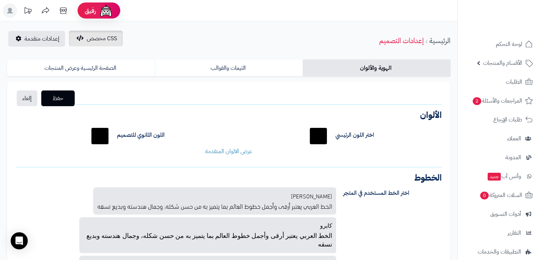
scroll to position [2, 0]
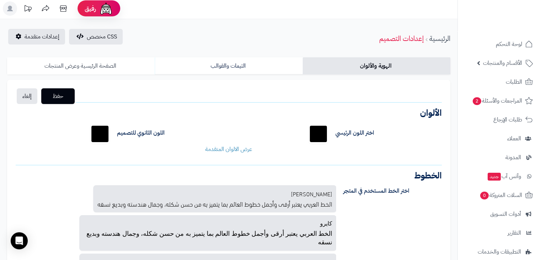
drag, startPoint x: 85, startPoint y: 56, endPoint x: 83, endPoint y: 60, distance: 4.8
click at [83, 60] on div "الهوية والألوان الثيمات والقوالب الصفحة الرئيسية وعرض المنتجات حفظ إلغاء الشعار…" at bounding box center [229, 199] width 458 height 291
click at [83, 60] on link "الصفحة الرئيسية وعرض المنتجات" at bounding box center [81, 65] width 148 height 17
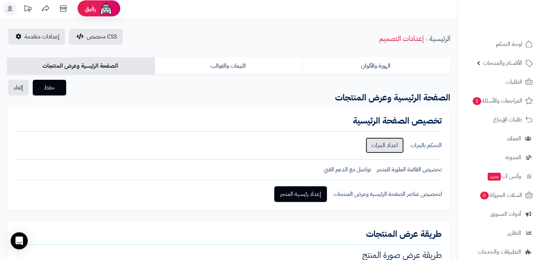
click at [394, 149] on link "اعداد البنرات" at bounding box center [385, 145] width 38 height 16
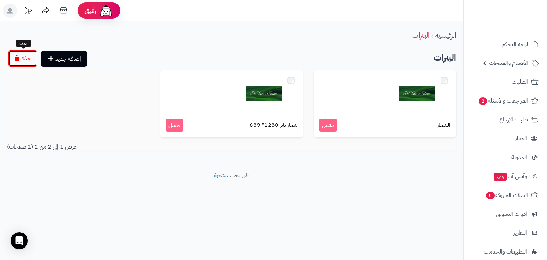
click at [9, 60] on button "حذف" at bounding box center [22, 58] width 29 height 16
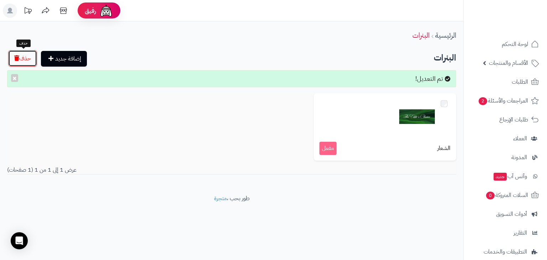
click at [18, 58] on icon "button" at bounding box center [16, 58] width 5 height 6
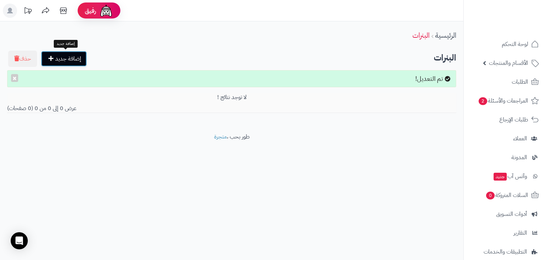
click at [80, 63] on link "إضافة جديد" at bounding box center [64, 59] width 46 height 16
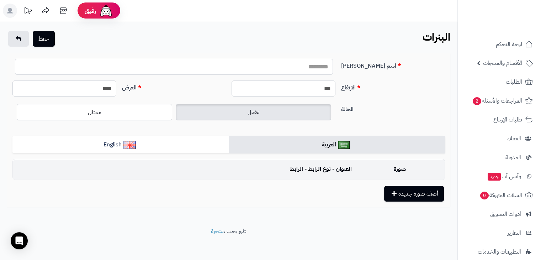
click at [310, 65] on input "اسم [PERSON_NAME]" at bounding box center [174, 67] width 318 height 16
click at [310, 65] on input "اسم البنر" at bounding box center [174, 67] width 318 height 16
click at [329, 31] on div "حفظ البنرات الرئيسية البنرات" at bounding box center [229, 39] width 458 height 17
click at [310, 65] on input "اسم البنر" at bounding box center [174, 67] width 318 height 16
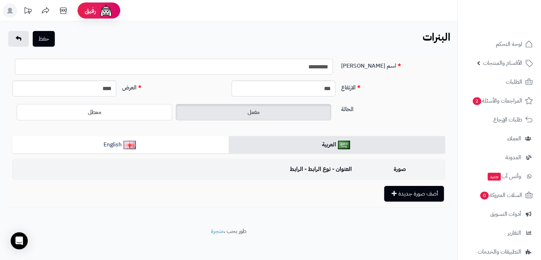
type input "*********"
click at [361, 48] on div "حفظ البنرات الرئيسية البنرات اسم البنر ********* الارتفاع *** العرض **** الحالة…" at bounding box center [229, 124] width 458 height 206
click at [429, 190] on button "أضف صورة جديدة" at bounding box center [414, 193] width 60 height 16
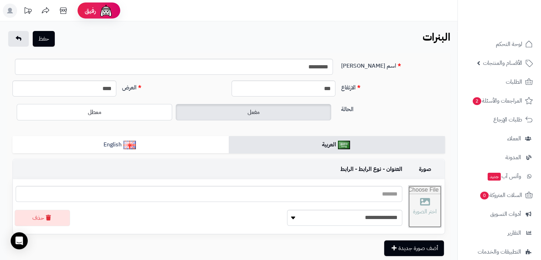
click at [419, 203] on input "file" at bounding box center [425, 206] width 33 height 42
type input "**********"
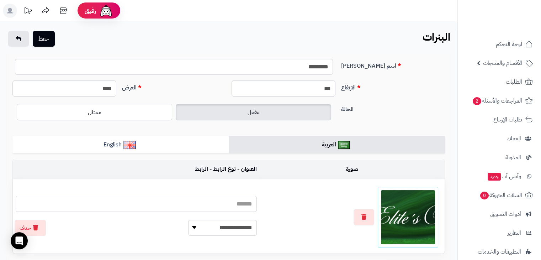
click at [233, 204] on input "text" at bounding box center [136, 204] width 241 height 16
type input "****"
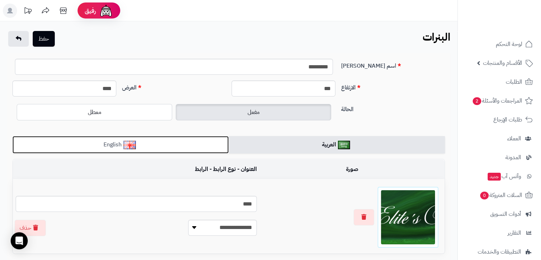
click at [188, 146] on link "English" at bounding box center [120, 144] width 216 height 17
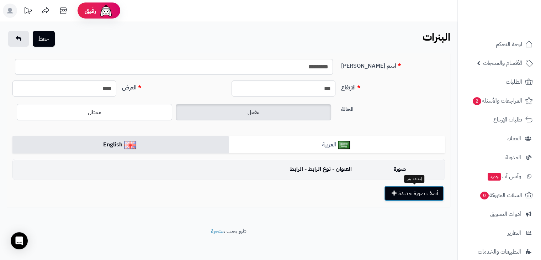
click at [404, 191] on button "أضف صورة جديدة" at bounding box center [414, 193] width 60 height 16
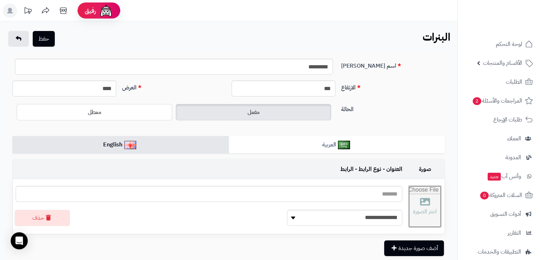
click at [409, 206] on input "file" at bounding box center [425, 206] width 33 height 42
type input "**********"
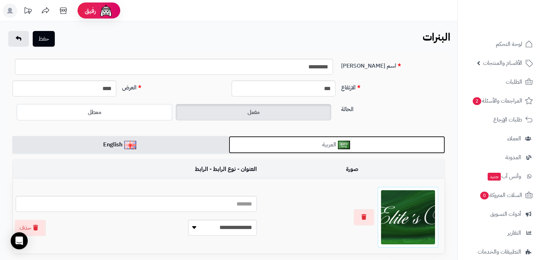
click at [295, 150] on link "العربية" at bounding box center [337, 144] width 216 height 17
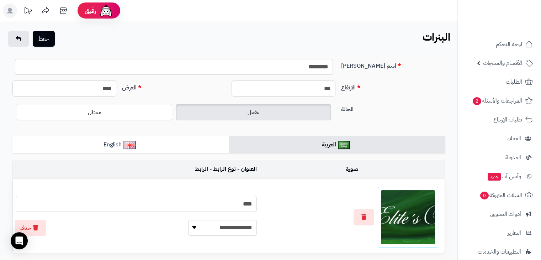
click at [232, 210] on input "****" at bounding box center [136, 204] width 241 height 16
click at [263, 198] on div at bounding box center [352, 217] width 179 height 61
click at [47, 39] on button "حفظ" at bounding box center [44, 39] width 22 height 16
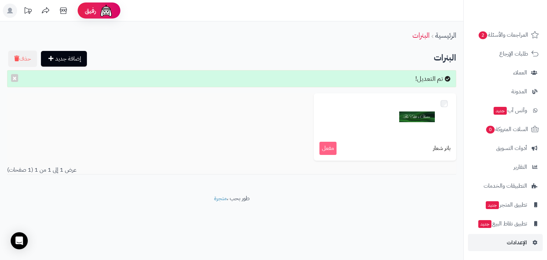
scroll to position [65, 0]
click at [516, 245] on span "الإعدادات" at bounding box center [516, 243] width 20 height 10
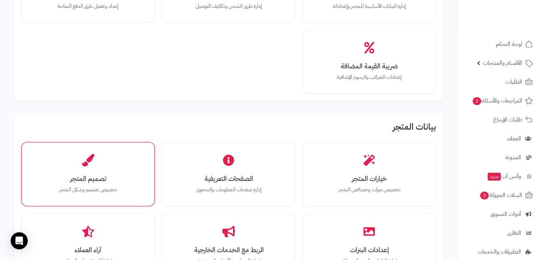
scroll to position [117, 0]
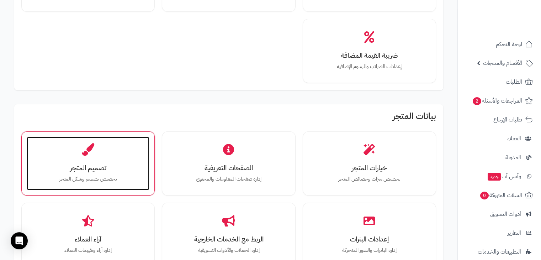
click at [80, 171] on h3 "تصميم المتجر" at bounding box center [88, 167] width 109 height 7
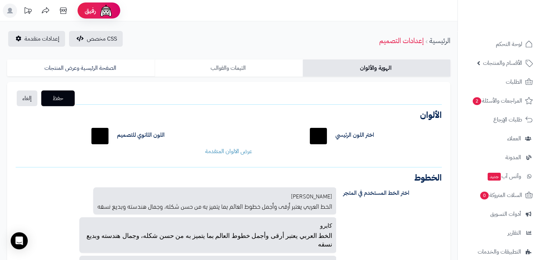
click at [209, 69] on link "الثيمات والقوالب" at bounding box center [229, 67] width 148 height 17
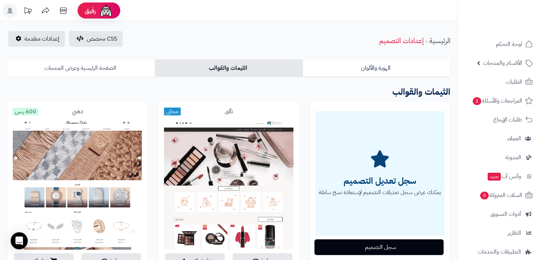
click at [125, 63] on link "الصفحة الرئيسية وعرض المنتجات" at bounding box center [81, 67] width 148 height 17
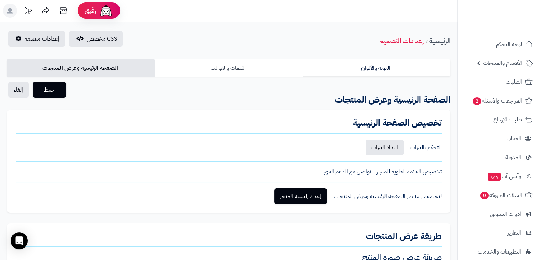
click at [204, 59] on link "الثيمات والقوالب" at bounding box center [229, 67] width 148 height 17
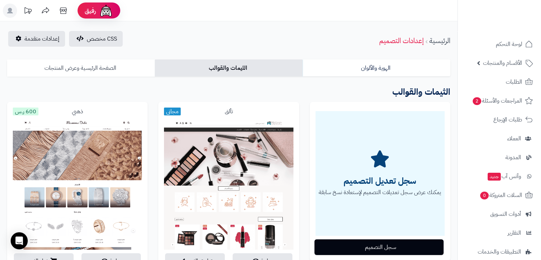
click at [117, 65] on link "الصفحة الرئيسية وعرض المنتجات" at bounding box center [81, 67] width 148 height 17
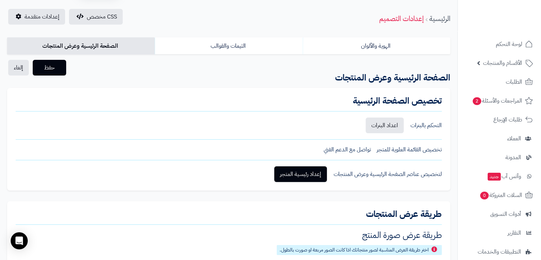
scroll to position [23, 0]
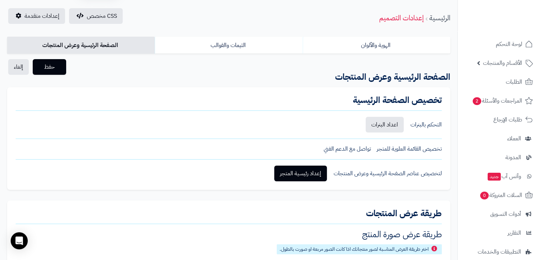
click at [302, 182] on div "تخصيص الصفحة الرئيسية التحكم بالبنرات اعداد البنرات تخصيص القائمة العلوية للمتج…" at bounding box center [228, 138] width 443 height 103
click at [300, 180] on link "إعداد رئيسية المتجر" at bounding box center [300, 173] width 53 height 16
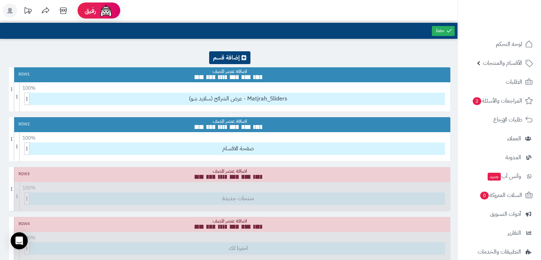
click at [225, 96] on span "عرض الشرائح (سلايد شو) - Matjrah_Sliders" at bounding box center [238, 99] width 413 height 12
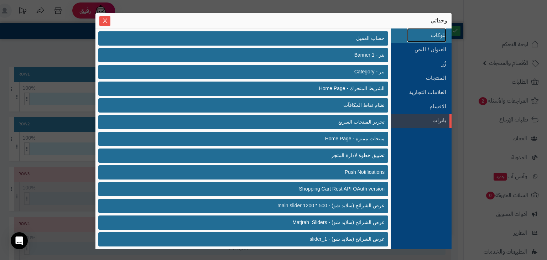
click at [433, 34] on link "بلوكات" at bounding box center [426, 35] width 39 height 14
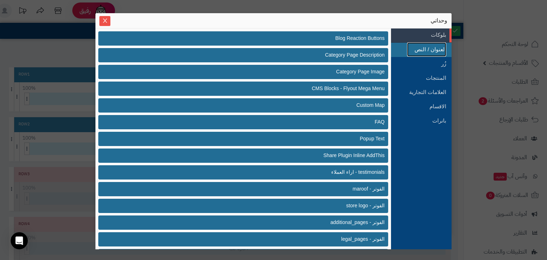
click at [424, 51] on link "العنوان / النص" at bounding box center [426, 49] width 39 height 14
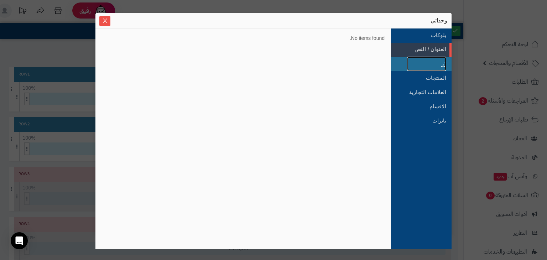
click at [441, 61] on link "زُر" at bounding box center [426, 64] width 39 height 14
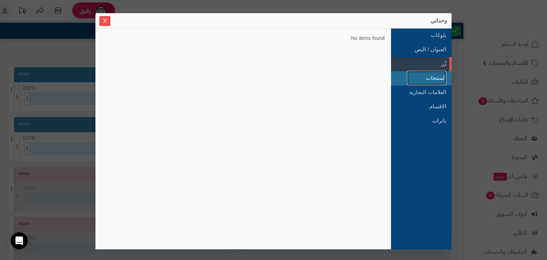
click at [434, 77] on link "المنتجات" at bounding box center [426, 78] width 39 height 14
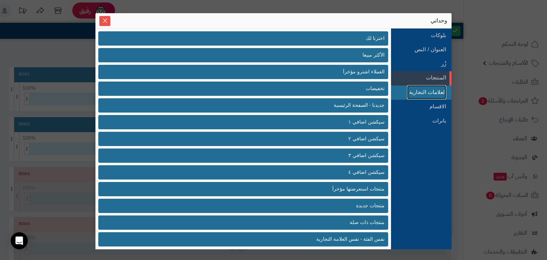
click at [428, 92] on link "العلامات التجارية" at bounding box center [426, 92] width 39 height 14
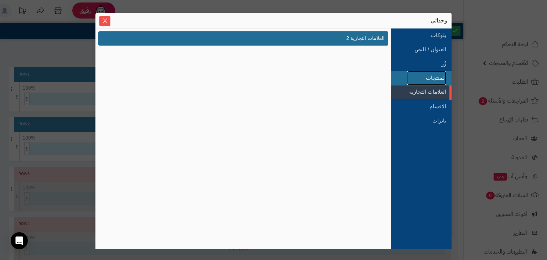
click at [426, 81] on link "المنتجات" at bounding box center [426, 78] width 39 height 14
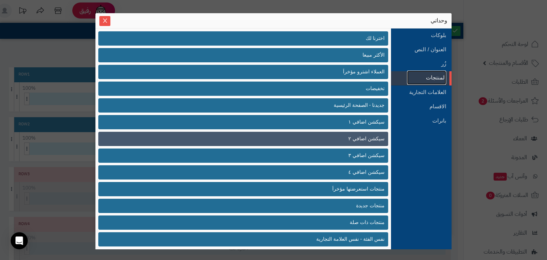
scroll to position [2, 0]
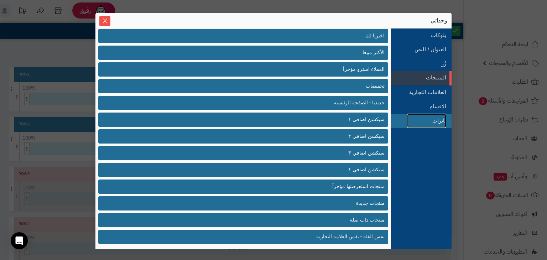
click at [410, 114] on link "بانرات" at bounding box center [426, 121] width 39 height 14
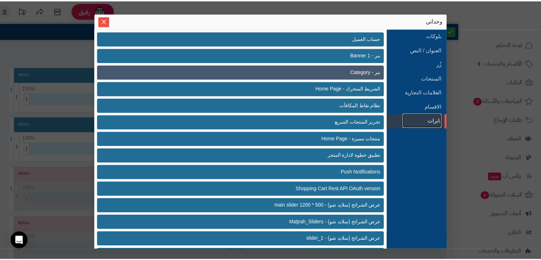
scroll to position [136, 0]
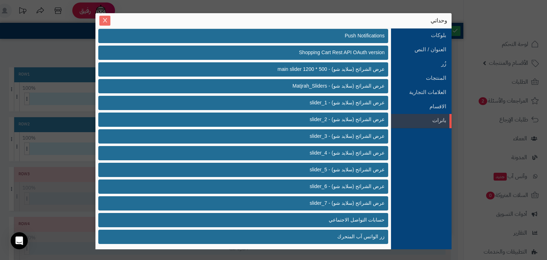
click at [102, 17] on button "Close" at bounding box center [104, 21] width 11 height 10
